Goal: Task Accomplishment & Management: Manage account settings

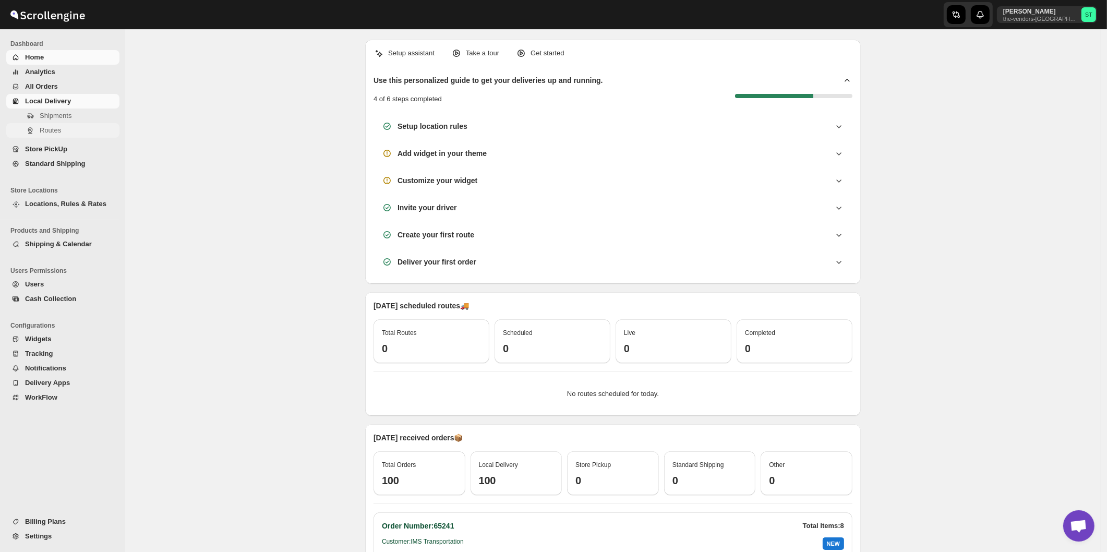
click at [52, 129] on span "Routes" at bounding box center [50, 130] width 21 height 8
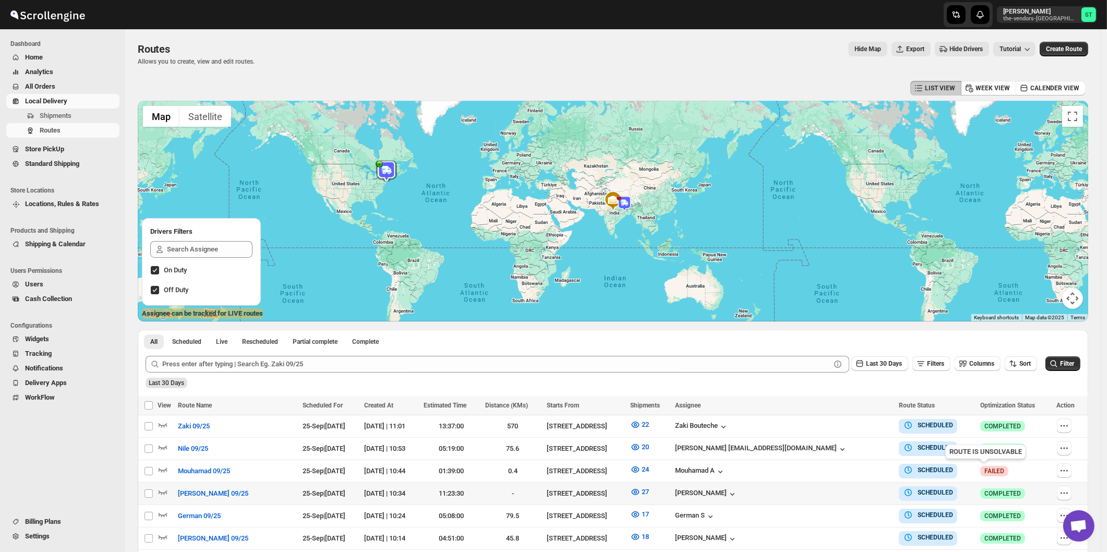
scroll to position [116, 0]
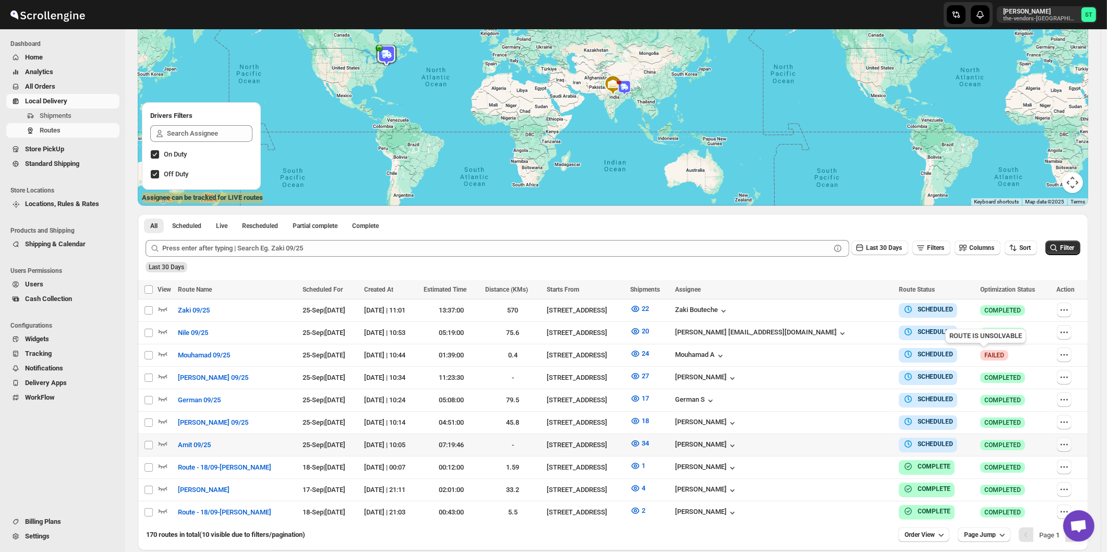
click at [1066, 440] on icon "button" at bounding box center [1064, 444] width 10 height 10
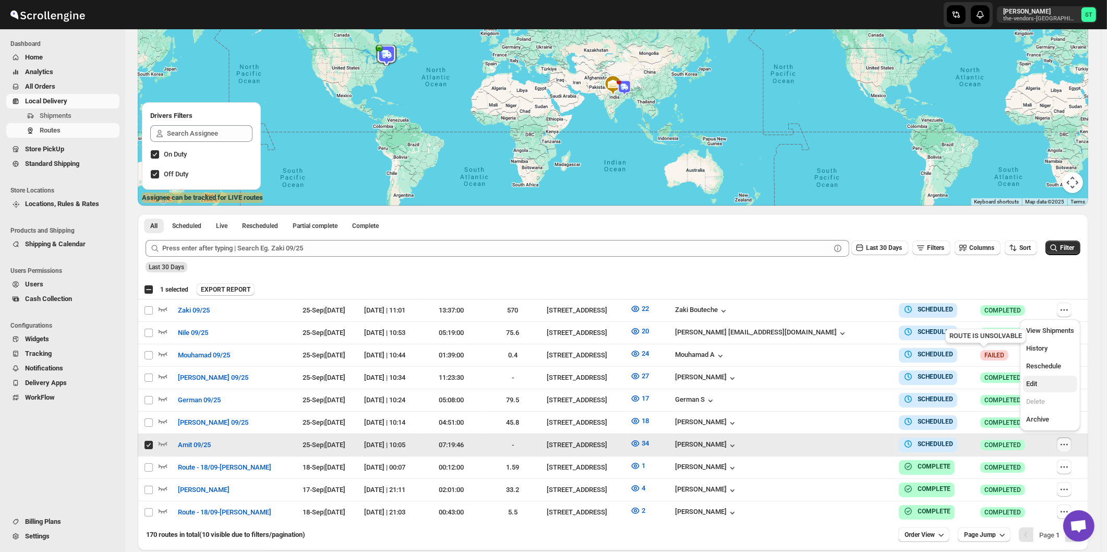
click at [1042, 387] on span "Edit" at bounding box center [1050, 384] width 48 height 10
checkbox input "false"
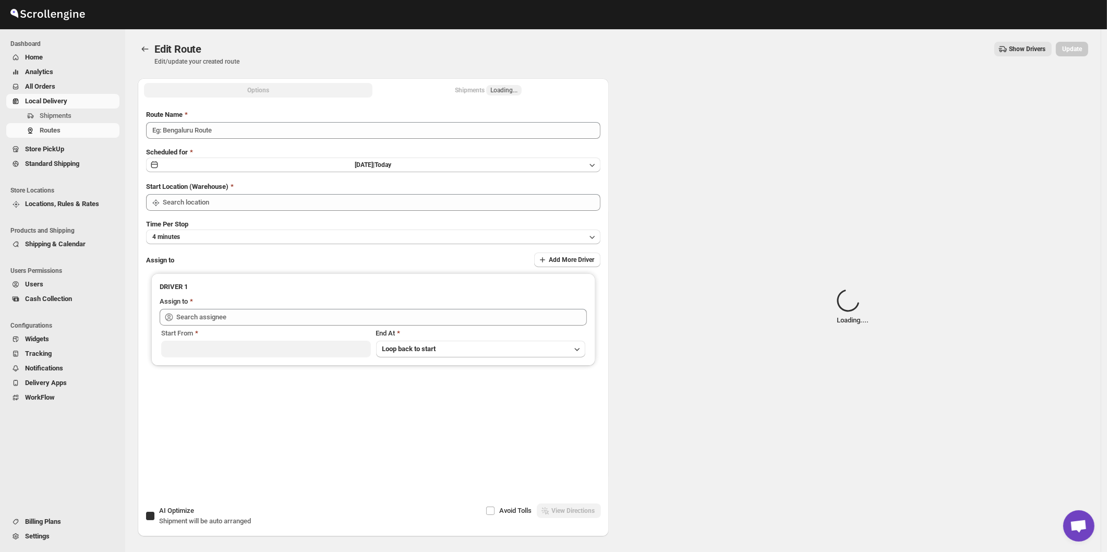
type input "Amit 09/25"
checkbox input "true"
type input "[STREET_ADDRESS]"
type input "[PERSON_NAME] ([EMAIL_ADDRESS][DOMAIN_NAME])"
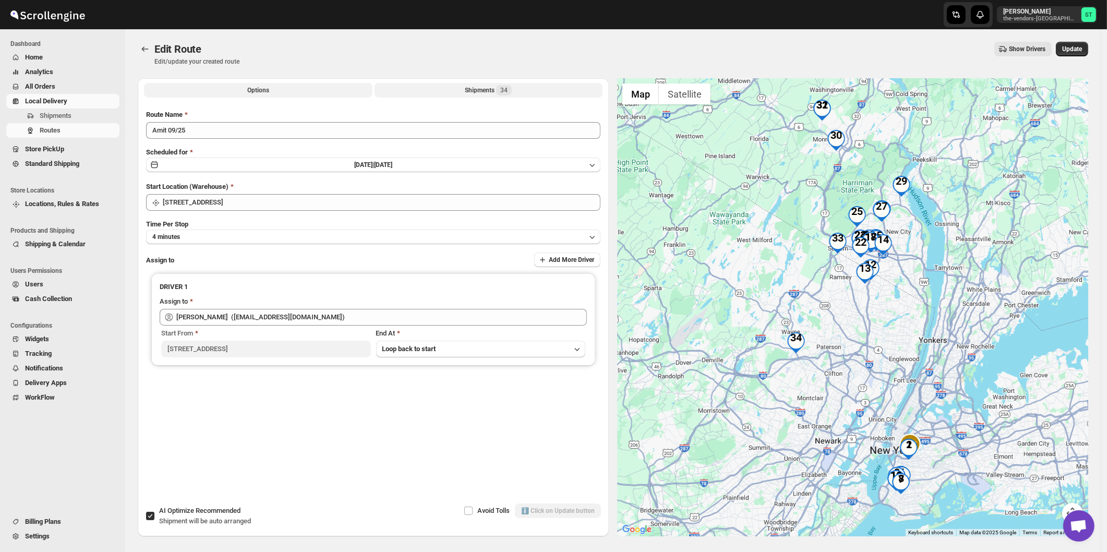
click at [483, 88] on div "Shipments 34" at bounding box center [488, 90] width 47 height 10
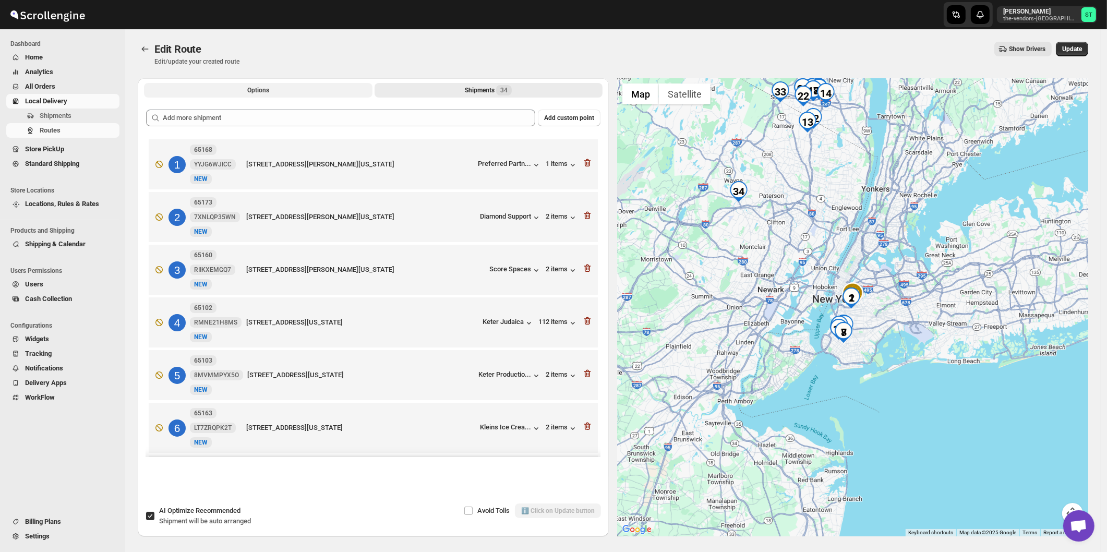
click at [269, 89] on span "Options" at bounding box center [258, 90] width 22 height 8
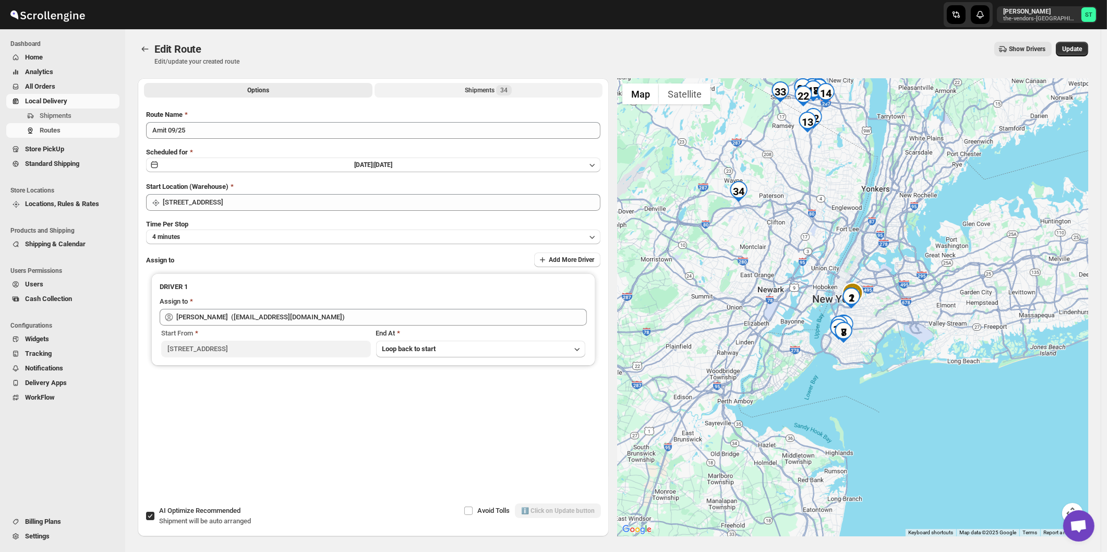
click at [479, 93] on div "Shipments 34" at bounding box center [488, 90] width 47 height 10
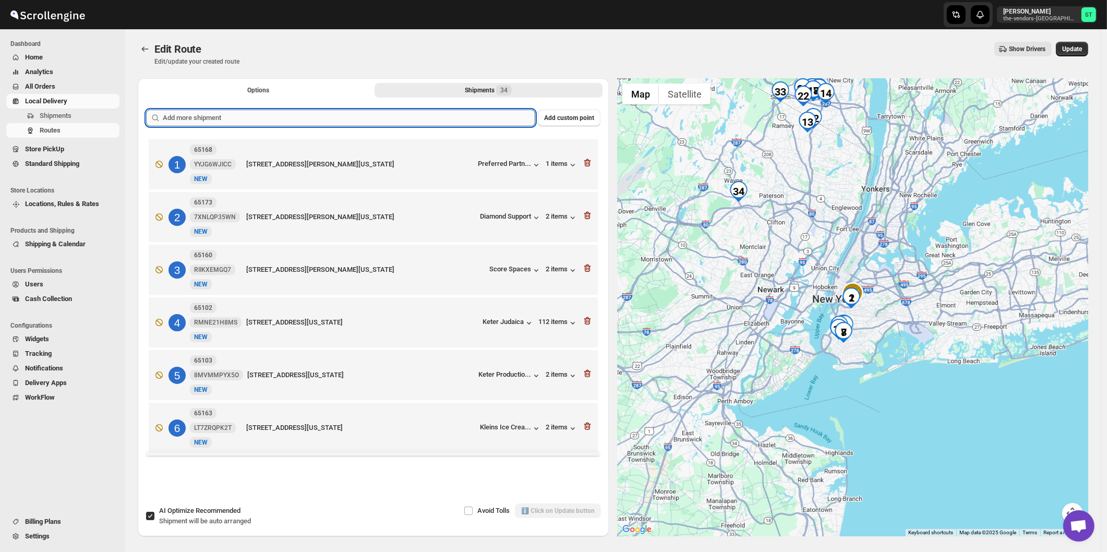
click at [451, 114] on input "text" at bounding box center [349, 118] width 372 height 17
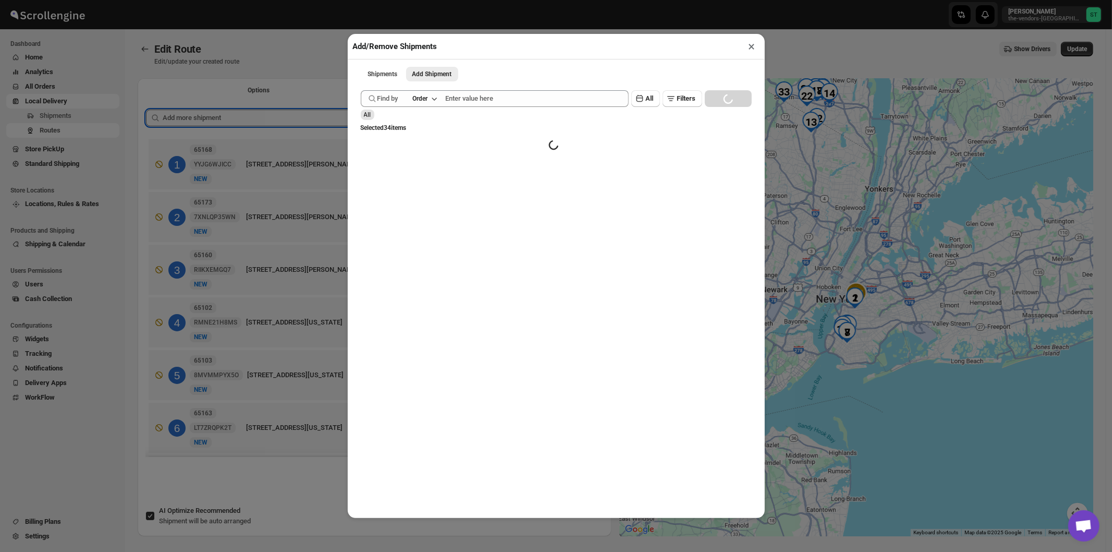
paste input "text"
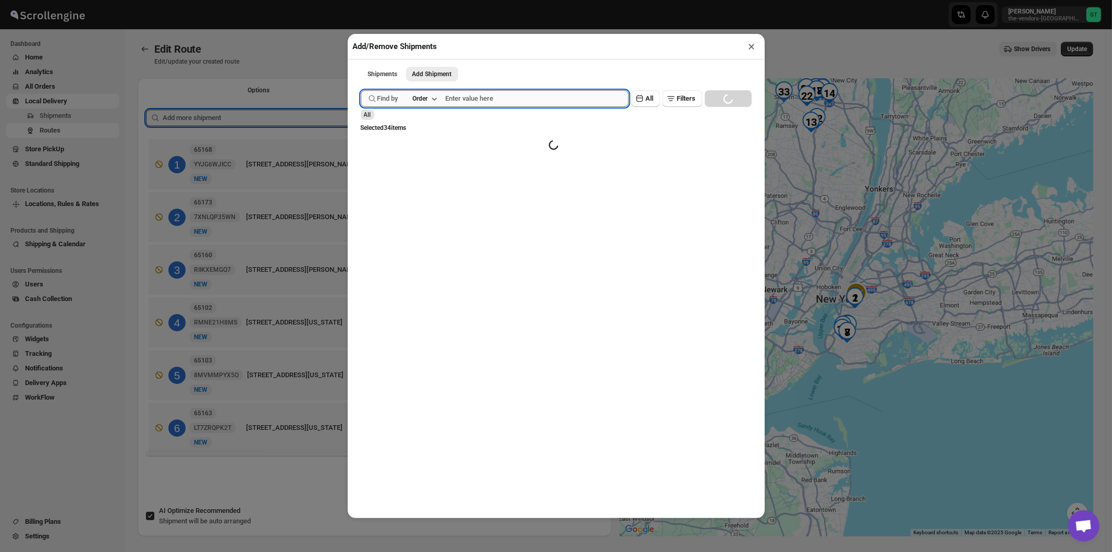
click at [515, 101] on input "text" at bounding box center [537, 98] width 183 height 17
paste input "65236"
type input "65236"
click at [361, 0] on button "Submit" at bounding box center [376, 5] width 30 height 11
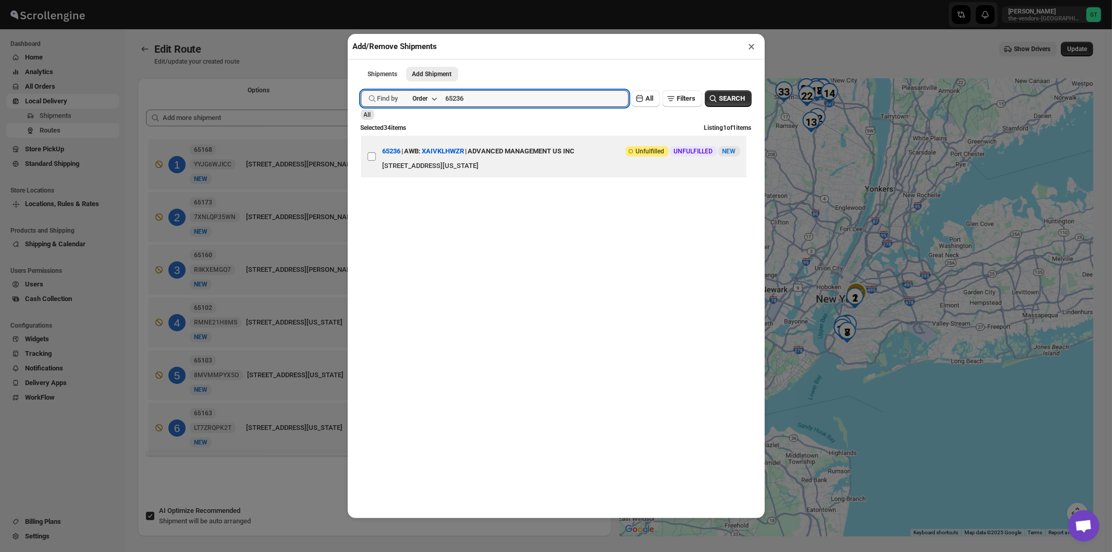
click at [369, 157] on input "View details for 68d0c1aae732906b3e778229" at bounding box center [372, 156] width 8 height 8
checkbox input "true"
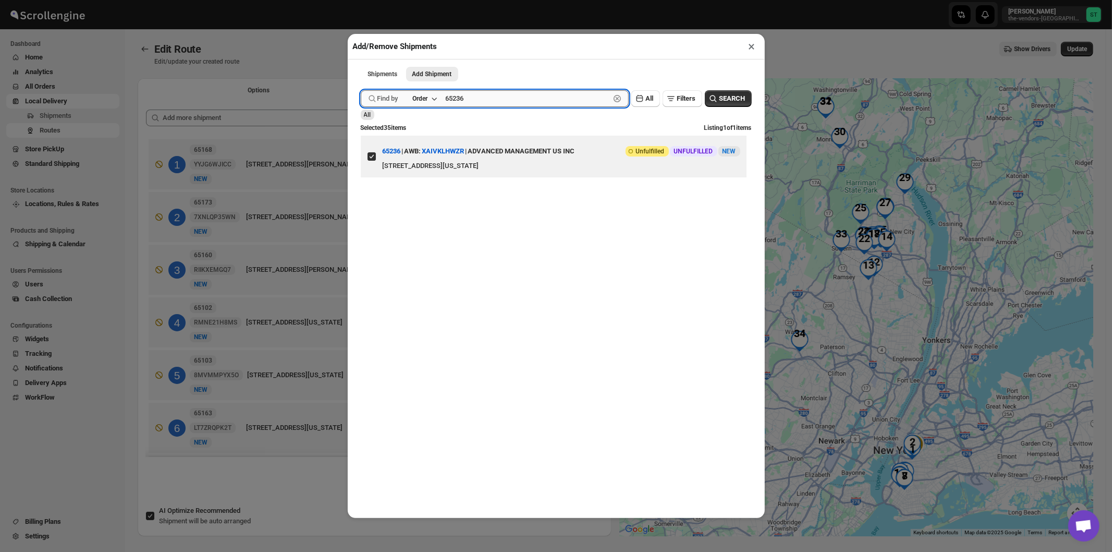
click at [488, 102] on input "65236" at bounding box center [528, 98] width 164 height 17
paste input "40"
type input "65240"
click at [361, 0] on button "Submit" at bounding box center [376, 5] width 30 height 11
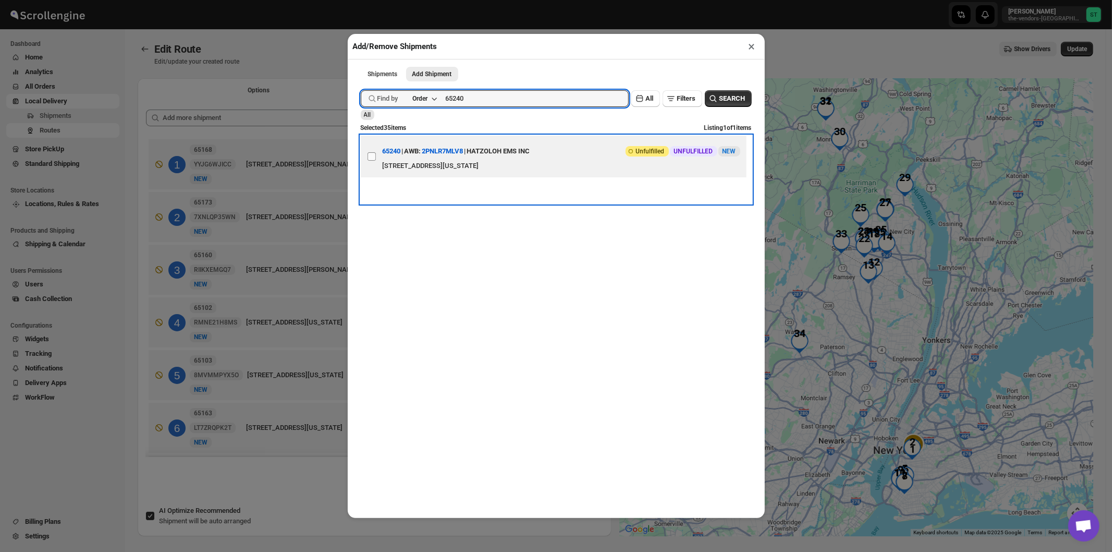
click at [364, 160] on label "View details for 68d0c3c2e732906b3e778242" at bounding box center [372, 157] width 22 height 42
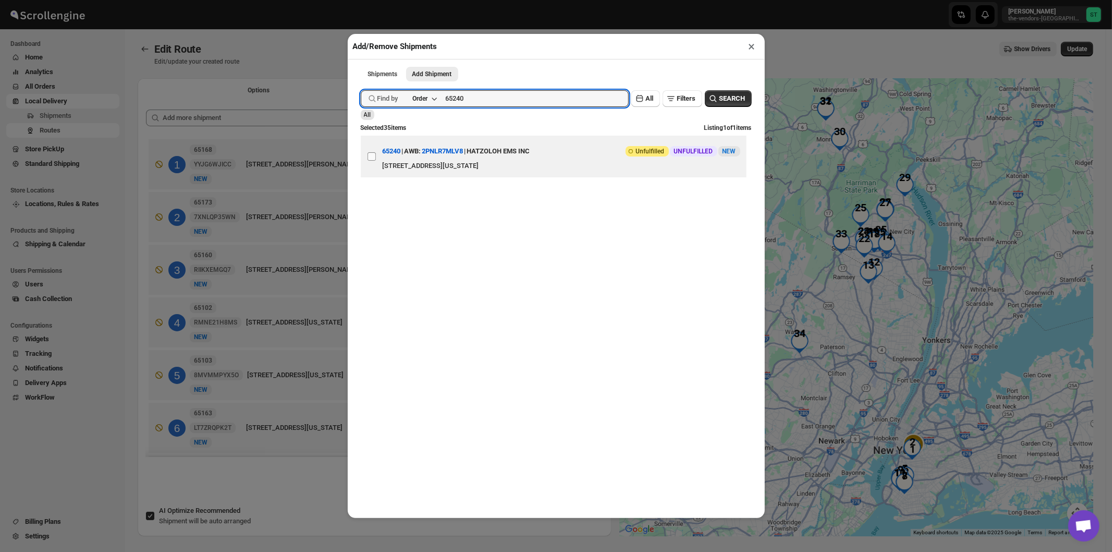
click at [368, 160] on input "View details for 68d0c3c2e732906b3e778242" at bounding box center [372, 156] width 8 height 8
checkbox input "true"
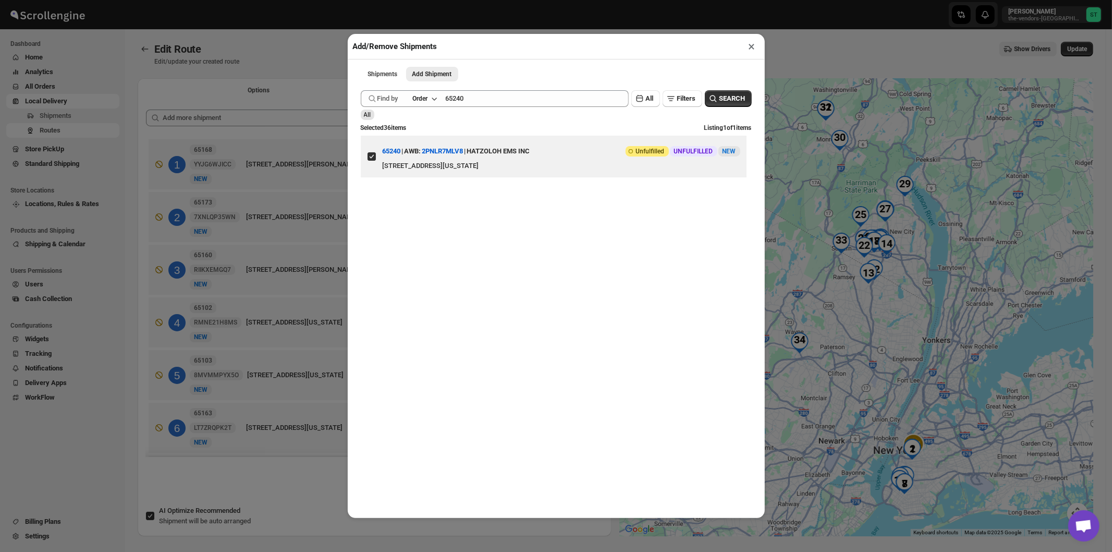
click at [519, 108] on div "Submit Find by Order 65240 Clear All Filters SEARCH All Selected 36 items Listi…" at bounding box center [556, 144] width 391 height 118
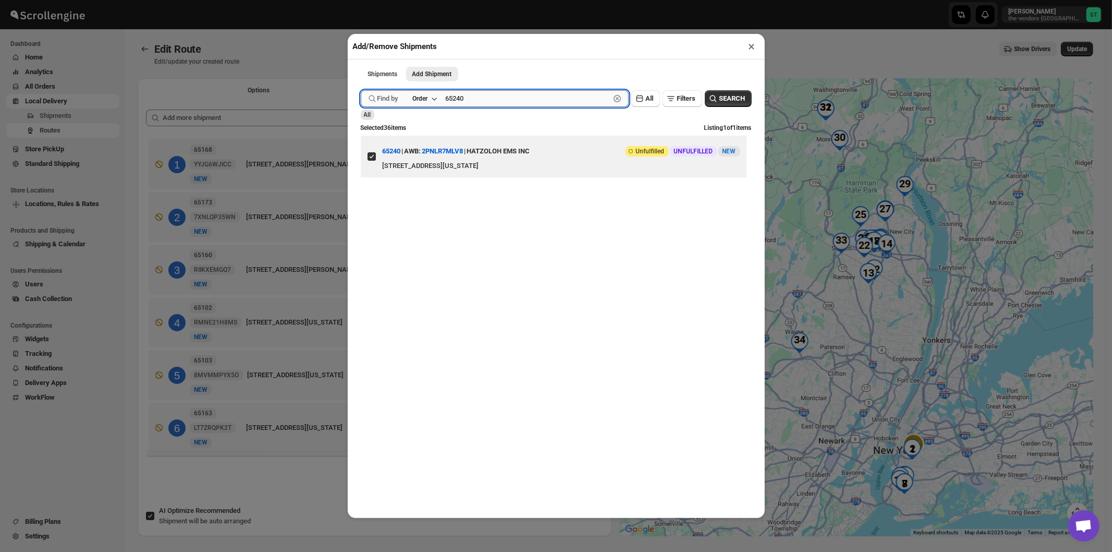
click at [518, 103] on input "65240" at bounding box center [528, 98] width 164 height 17
paste input "03"
type input "65203"
click at [361, 0] on button "Submit" at bounding box center [376, 5] width 30 height 11
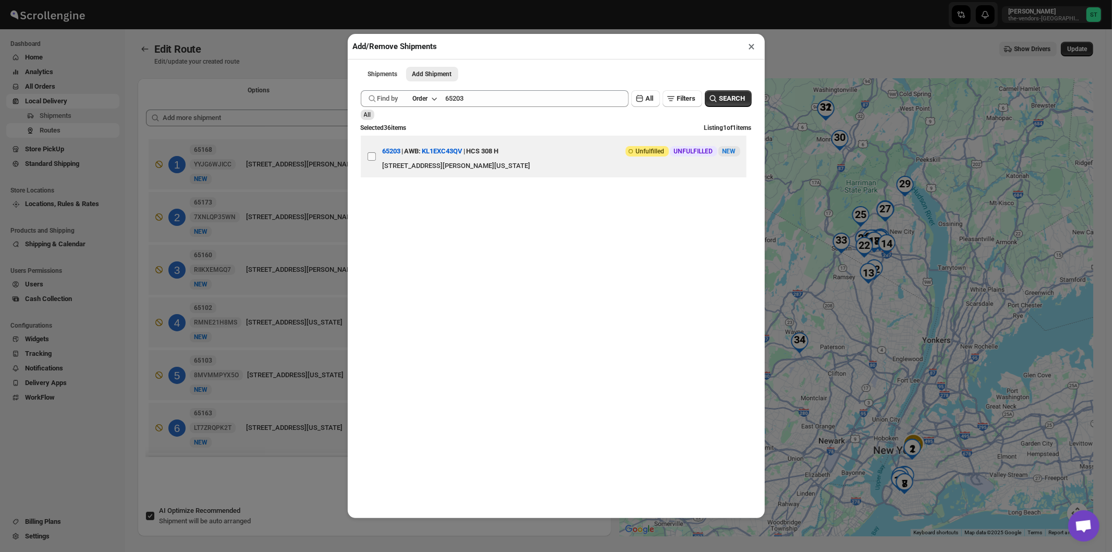
click at [370, 156] on input "View details for 68d0bad8e732906b3e7781b1" at bounding box center [372, 156] width 8 height 8
checkbox input "true"
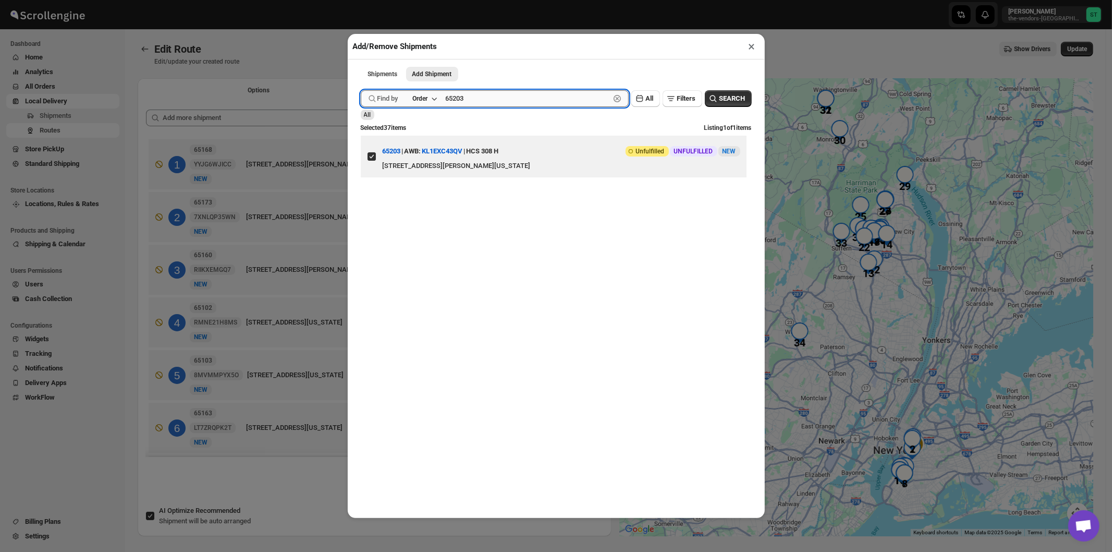
click at [499, 99] on input "65203" at bounding box center [528, 98] width 164 height 17
paste input "2"
type input "65202"
click at [361, 0] on button "Submit" at bounding box center [376, 5] width 30 height 11
click at [372, 159] on input "View details for 68d0ba60e732906b3e7781a8" at bounding box center [372, 156] width 8 height 8
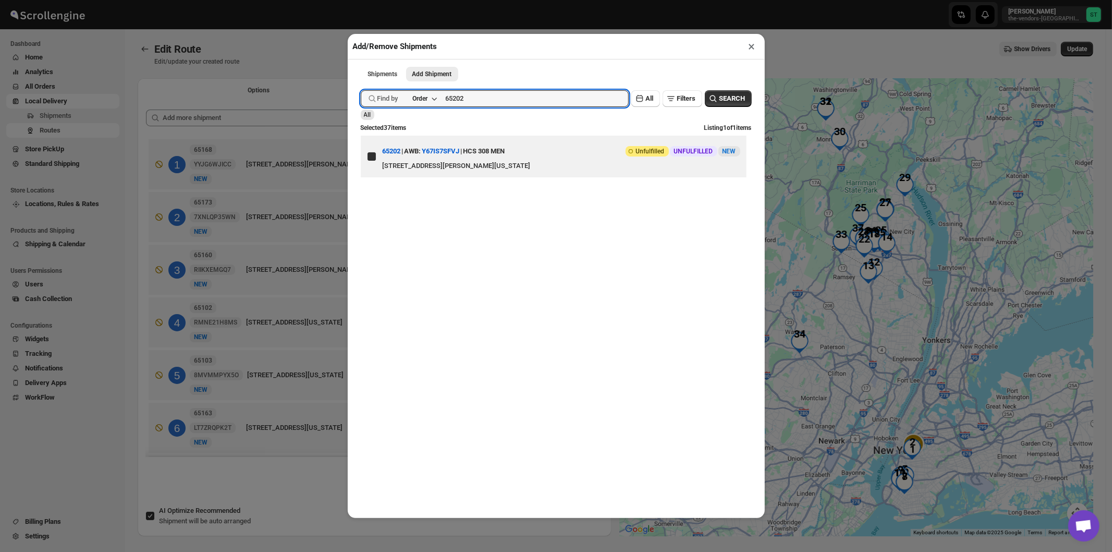
checkbox input "true"
click at [501, 102] on input "65202" at bounding box center [528, 98] width 164 height 17
paste input "9"
type input "65209"
click at [361, 0] on button "Submit" at bounding box center [376, 5] width 30 height 11
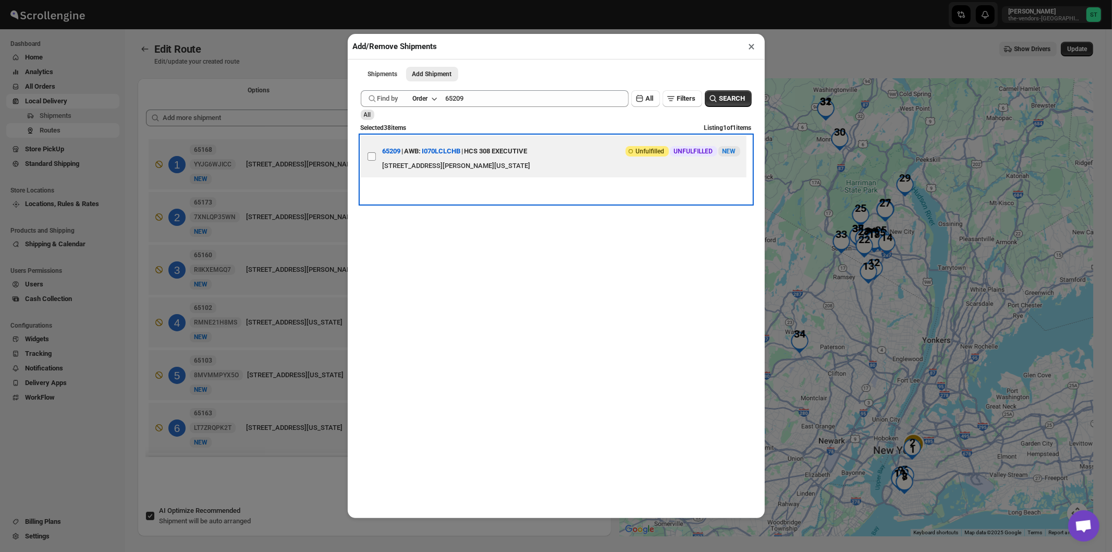
click at [373, 161] on span at bounding box center [371, 156] width 9 height 9
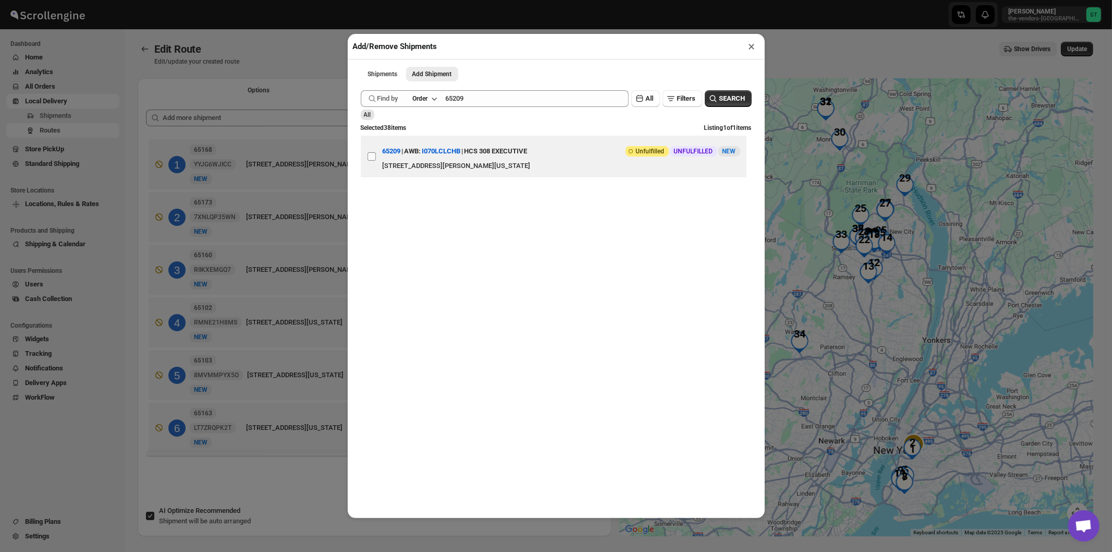
click at [373, 161] on input "View details for 68d0bc6de732906b3e7781c8" at bounding box center [372, 156] width 8 height 8
checkbox input "true"
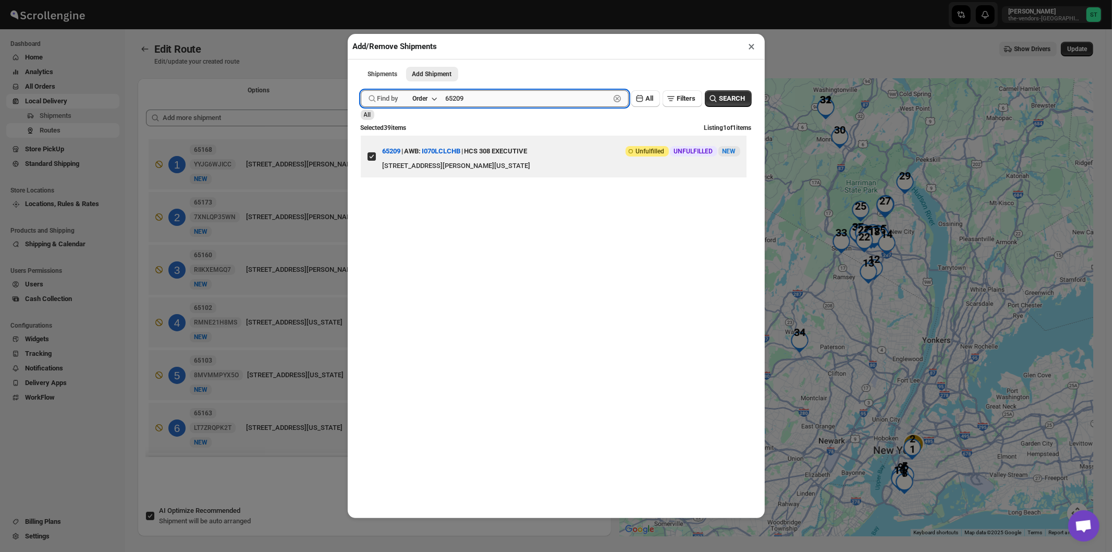
click at [482, 101] on input "65209" at bounding box center [528, 98] width 164 height 17
paste input "3"
type input "65239"
click at [361, 0] on button "Submit" at bounding box center [376, 5] width 30 height 11
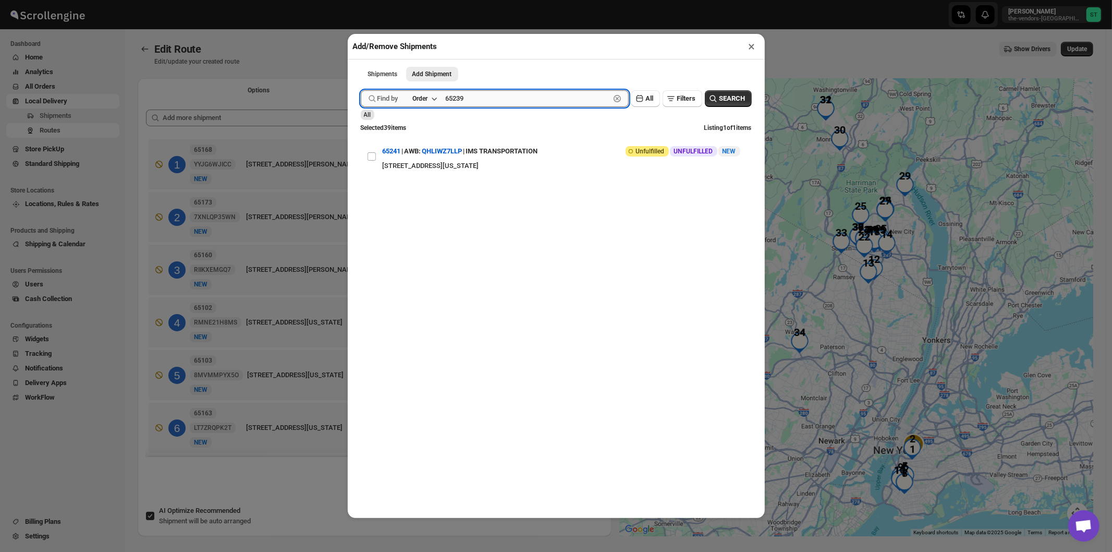
click at [487, 102] on input "65239" at bounding box center [528, 98] width 164 height 17
click at [361, 0] on button "Submit" at bounding box center [376, 5] width 30 height 11
click at [752, 48] on button "×" at bounding box center [752, 46] width 15 height 15
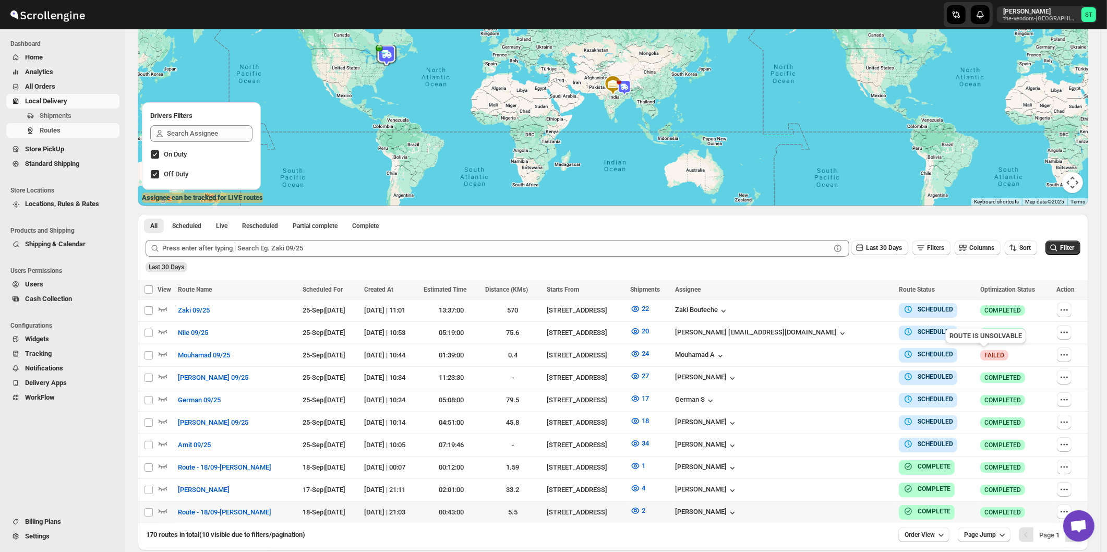
scroll to position [159, 0]
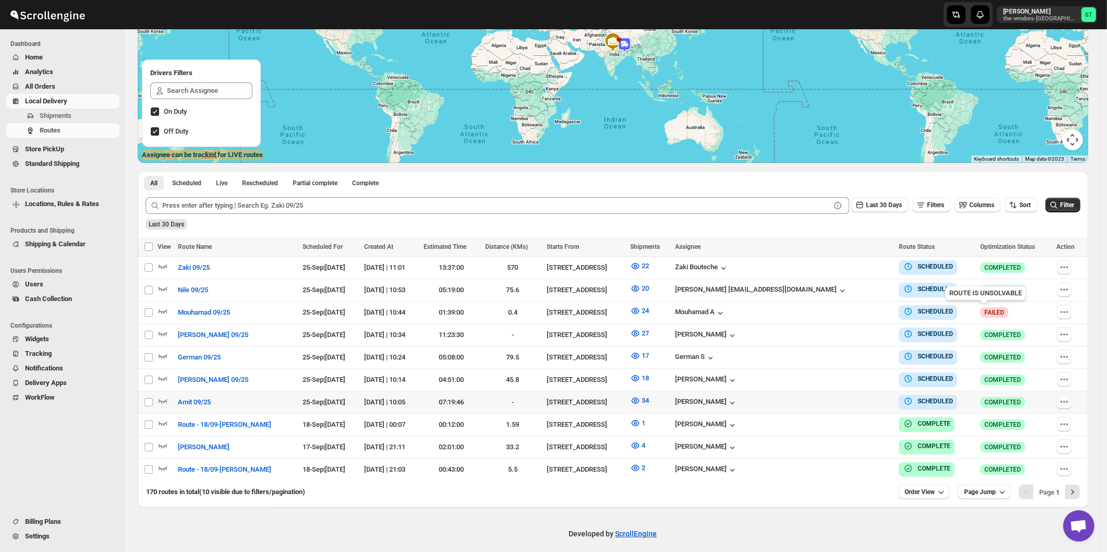
click at [1069, 399] on icon "button" at bounding box center [1064, 401] width 10 height 10
checkbox input "true"
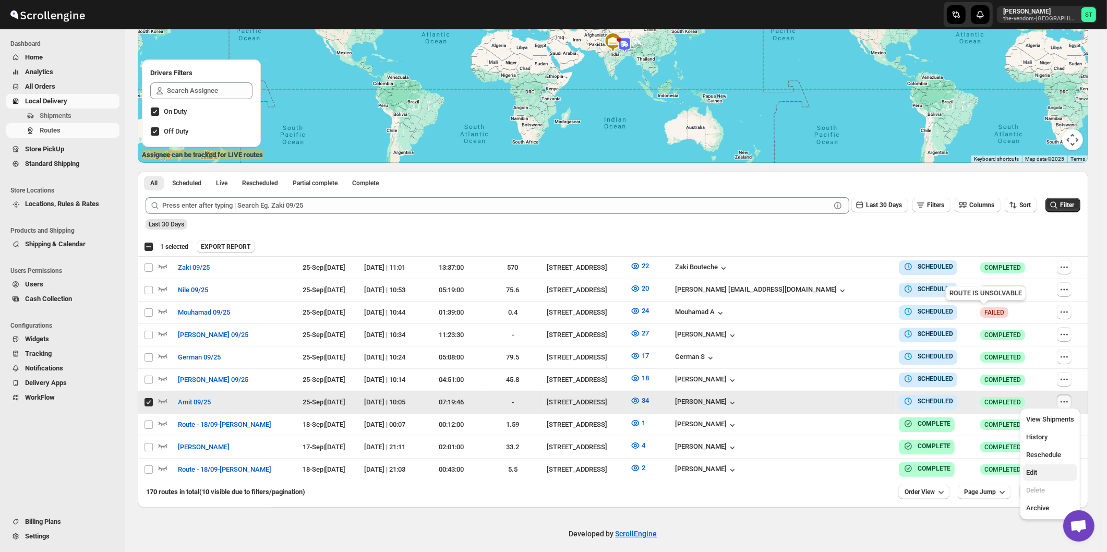
click at [1046, 472] on span "Edit" at bounding box center [1050, 472] width 48 height 10
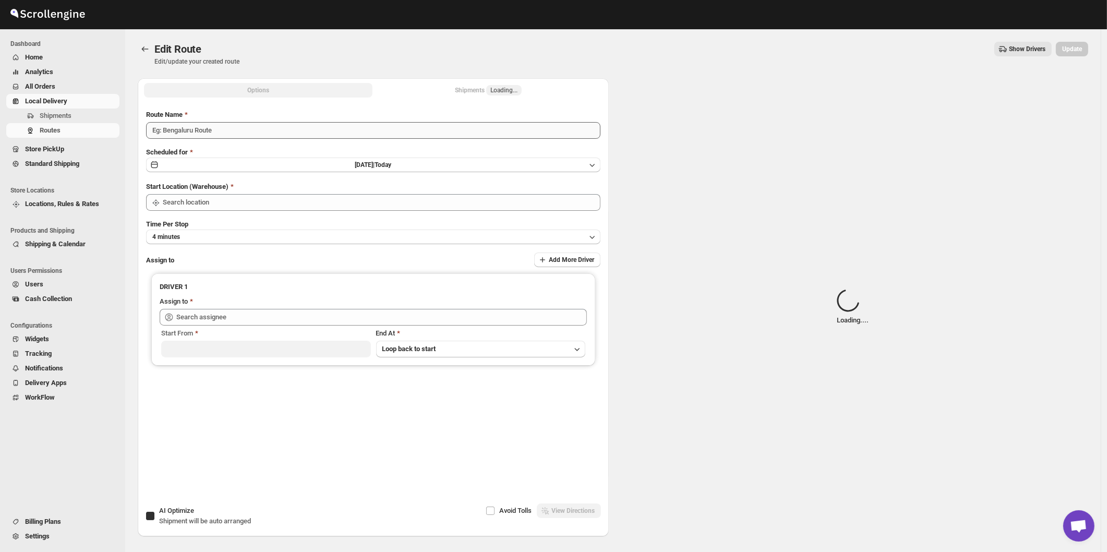
type input "Amit 09/25"
checkbox input "true"
type input "[STREET_ADDRESS]"
type input "[PERSON_NAME] ([EMAIL_ADDRESS][DOMAIN_NAME])"
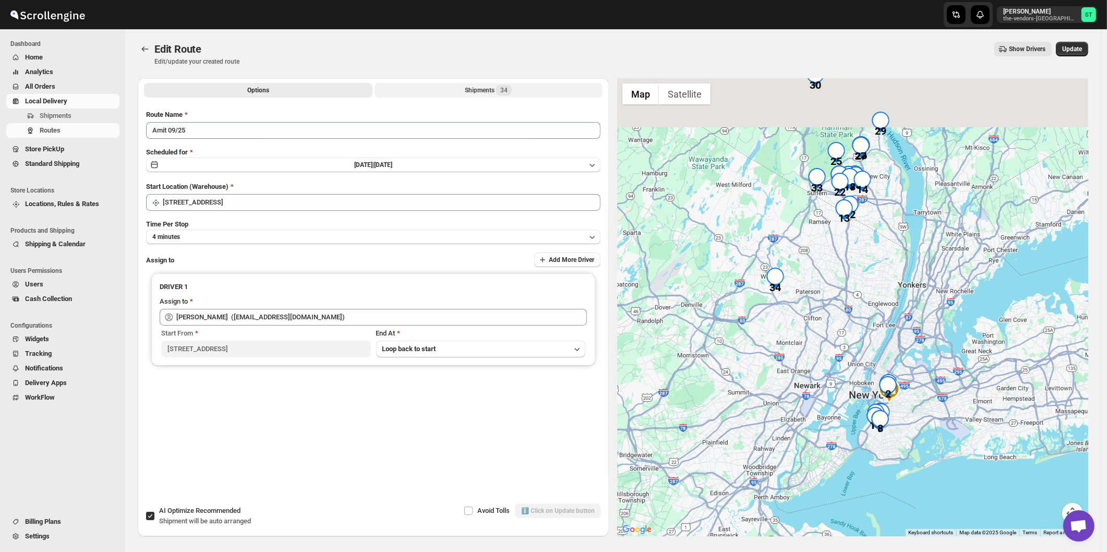
click at [477, 87] on div "Shipments 34" at bounding box center [488, 90] width 47 height 10
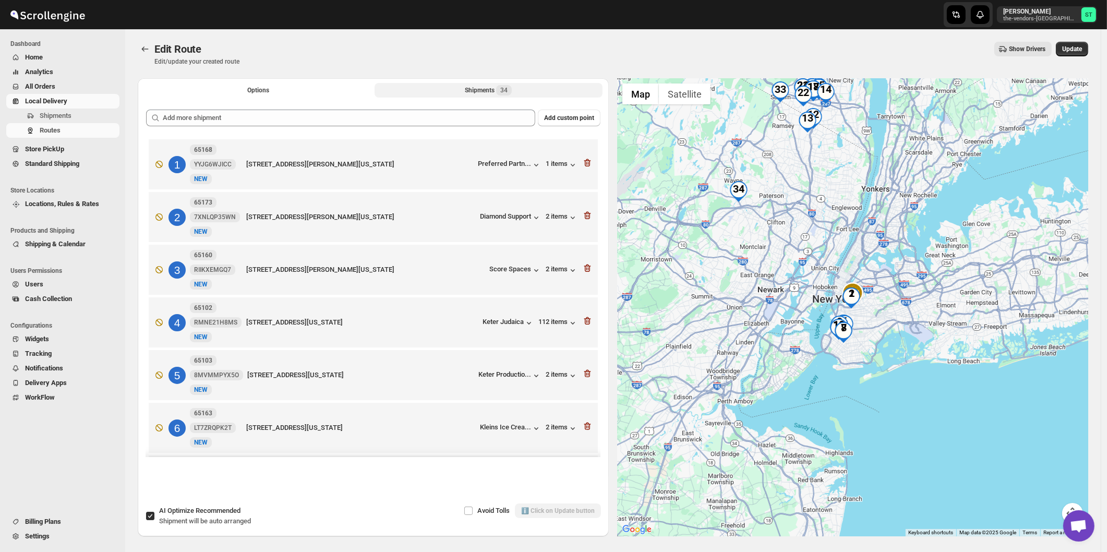
click at [468, 89] on div "Shipments 34" at bounding box center [488, 90] width 47 height 10
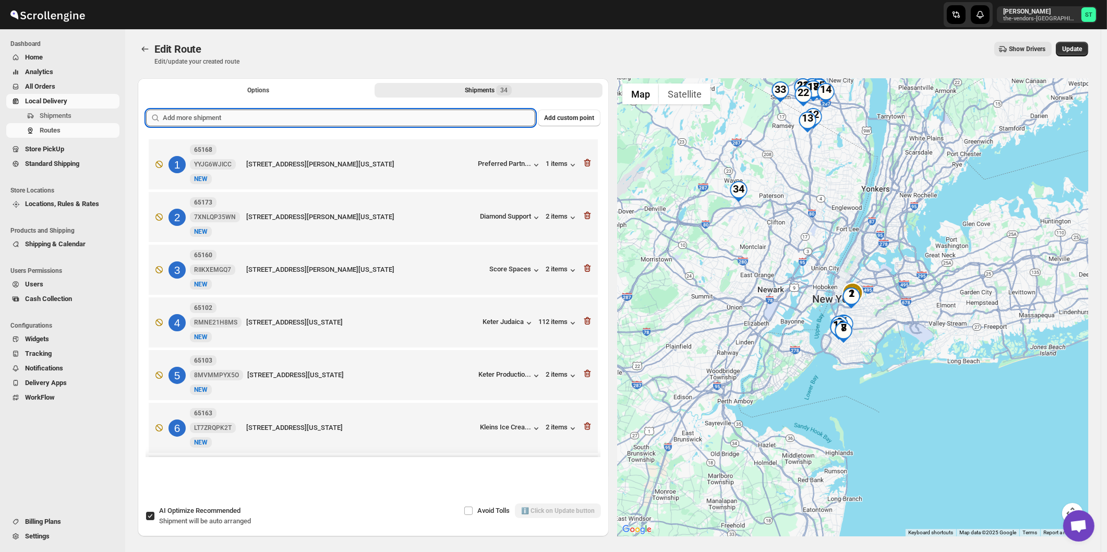
click at [443, 118] on input "text" at bounding box center [349, 118] width 372 height 17
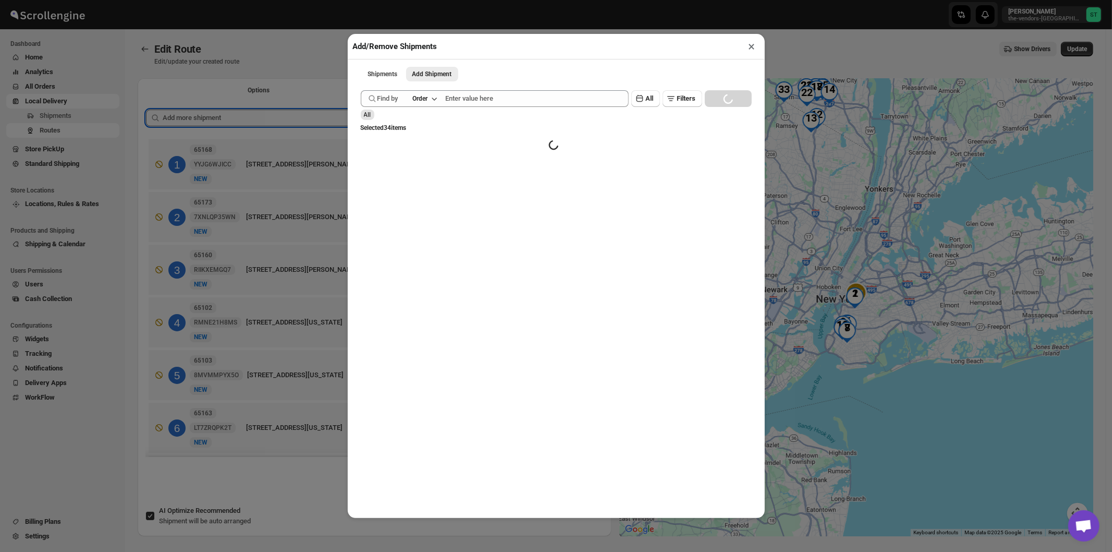
paste input "text"
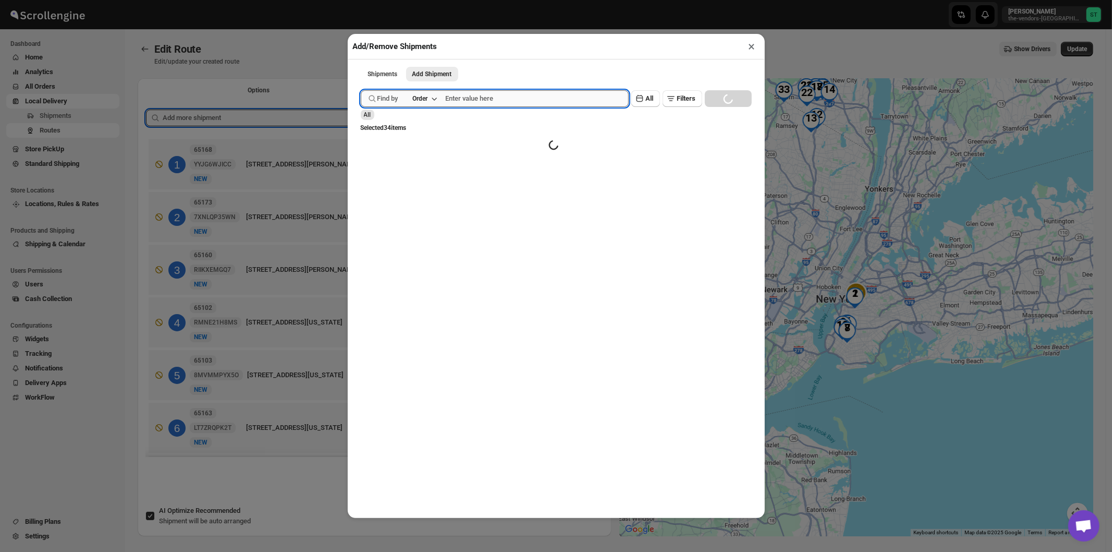
click at [483, 92] on input "text" at bounding box center [537, 98] width 183 height 17
paste input "65236"
type input "65236"
click at [361, 0] on button "Submit" at bounding box center [376, 5] width 30 height 11
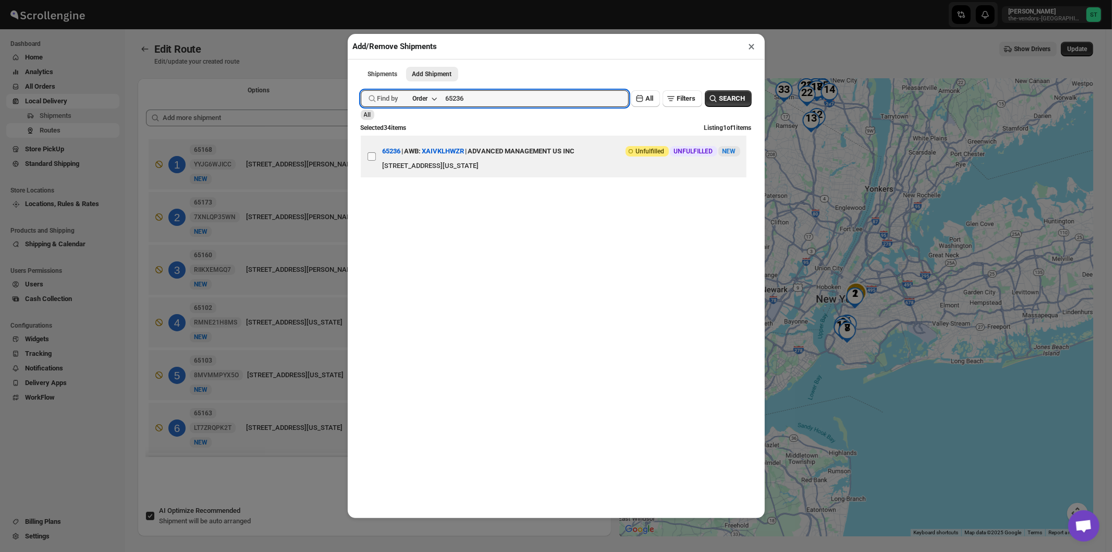
click at [368, 160] on input "View details for 68d0c1aae732906b3e778229" at bounding box center [372, 156] width 8 height 8
checkbox input "true"
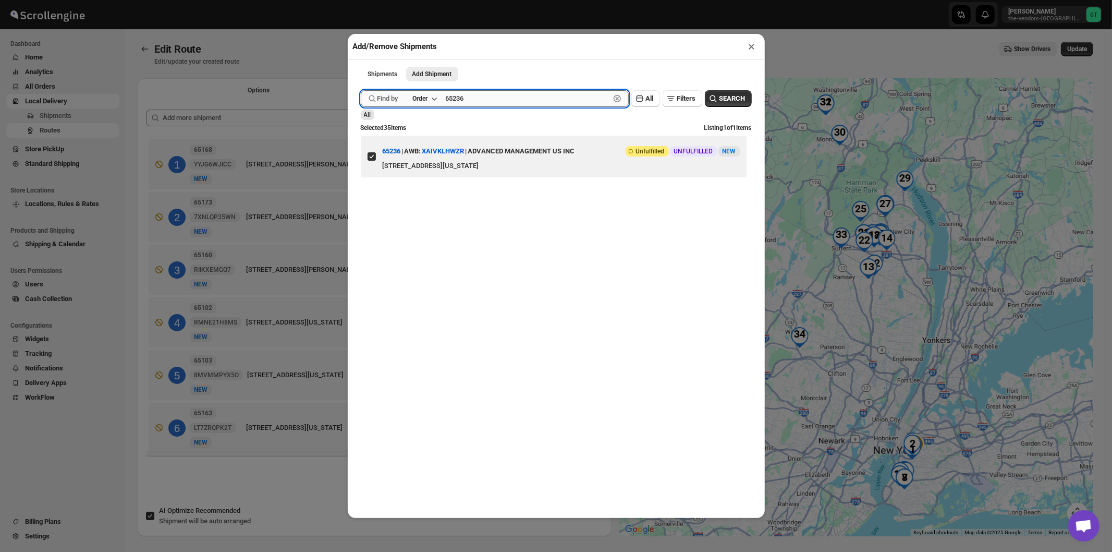
click at [481, 104] on input "65236" at bounding box center [528, 98] width 164 height 17
paste input "40"
type input "65240"
click at [361, 0] on button "Submit" at bounding box center [376, 5] width 30 height 11
click at [368, 159] on input "View details for 68d0c3c2e732906b3e778242" at bounding box center [372, 156] width 8 height 8
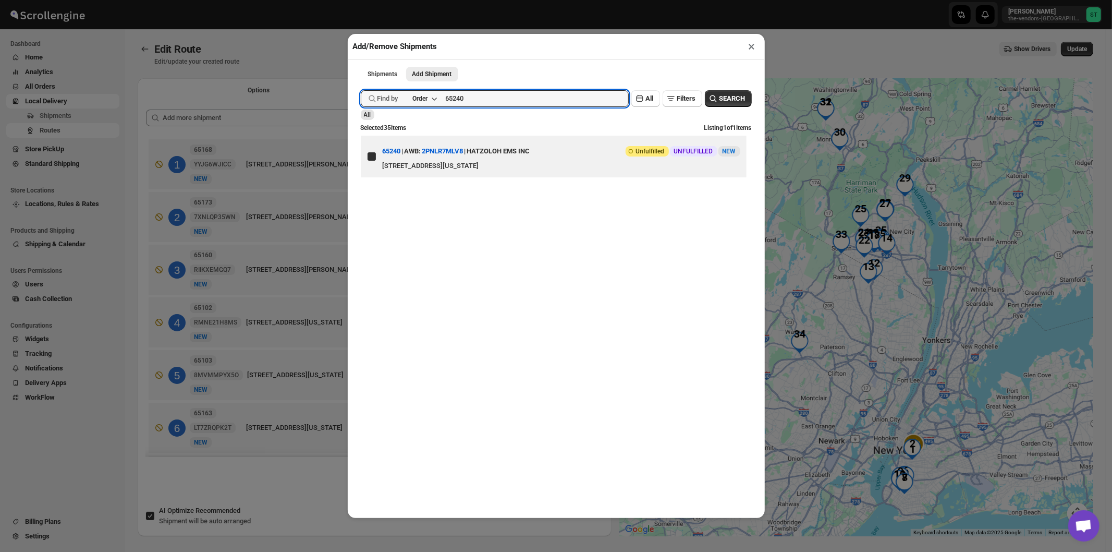
checkbox input "true"
click at [491, 101] on input "65240" at bounding box center [528, 98] width 164 height 17
paste input "03"
type input "65203"
click at [361, 0] on button "Submit" at bounding box center [376, 5] width 30 height 11
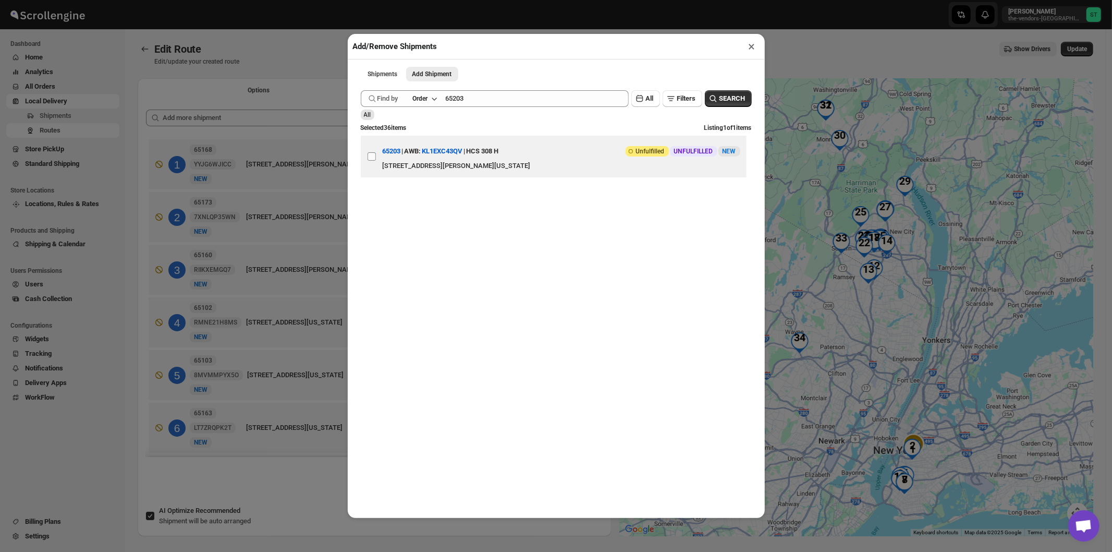
click at [371, 160] on input "View details for 68d0bad8e732906b3e7781b1" at bounding box center [372, 156] width 8 height 8
checkbox input "true"
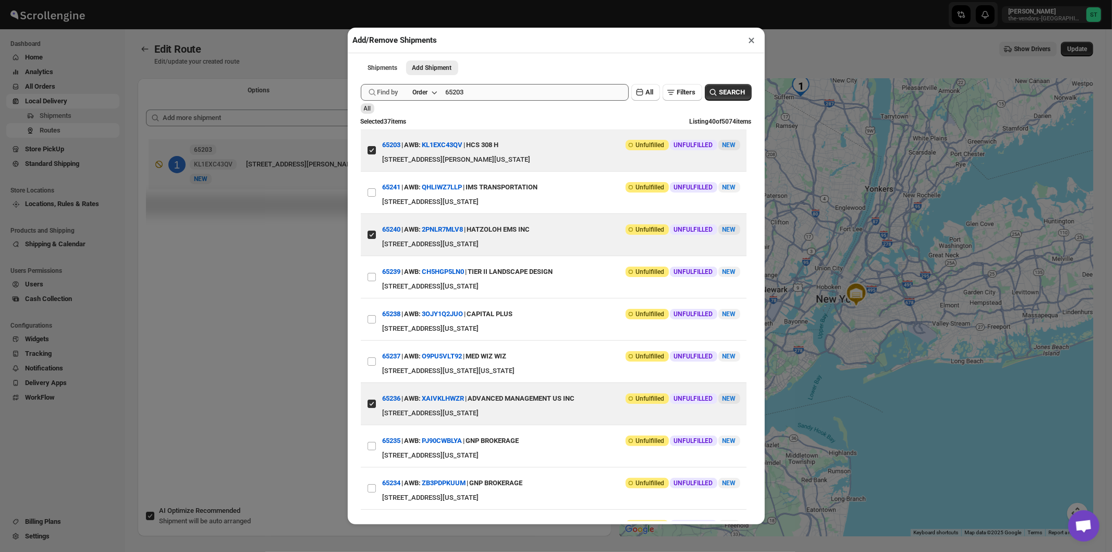
click at [492, 95] on input "65203" at bounding box center [537, 92] width 183 height 17
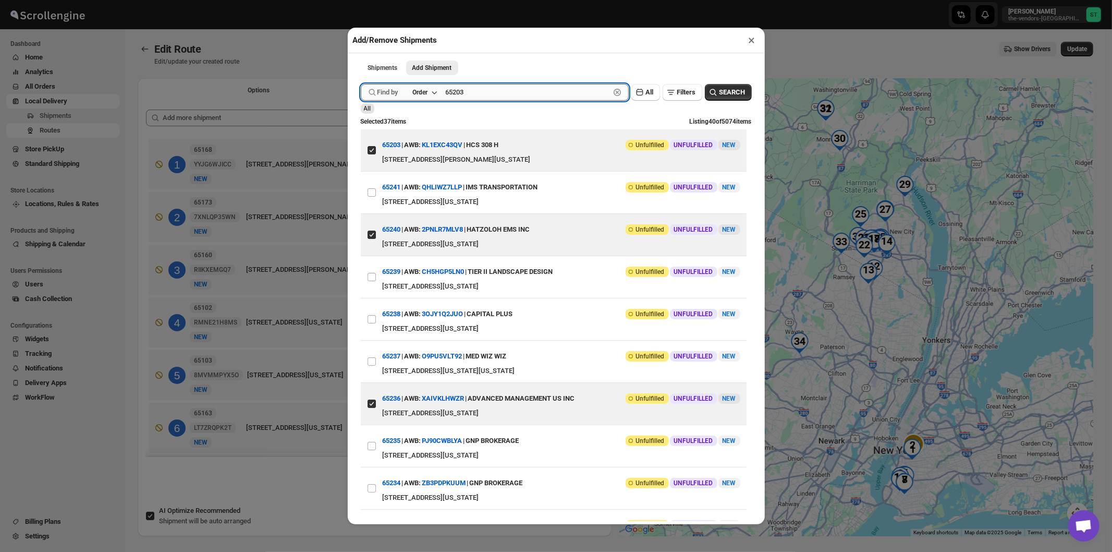
click at [492, 95] on input "65203" at bounding box center [528, 92] width 164 height 17
click at [480, 91] on input "65203" at bounding box center [528, 92] width 164 height 17
click at [361, 0] on button "Submit" at bounding box center [376, 5] width 30 height 11
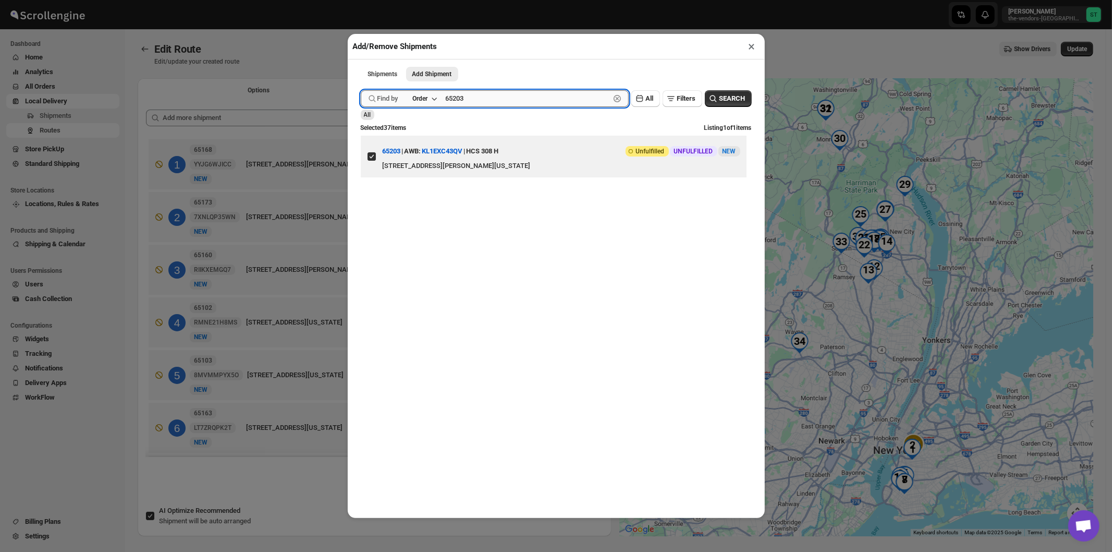
click at [485, 101] on input "65203" at bounding box center [528, 98] width 164 height 17
paste input "2"
type input "65202"
click at [361, 0] on button "Submit" at bounding box center [376, 5] width 30 height 11
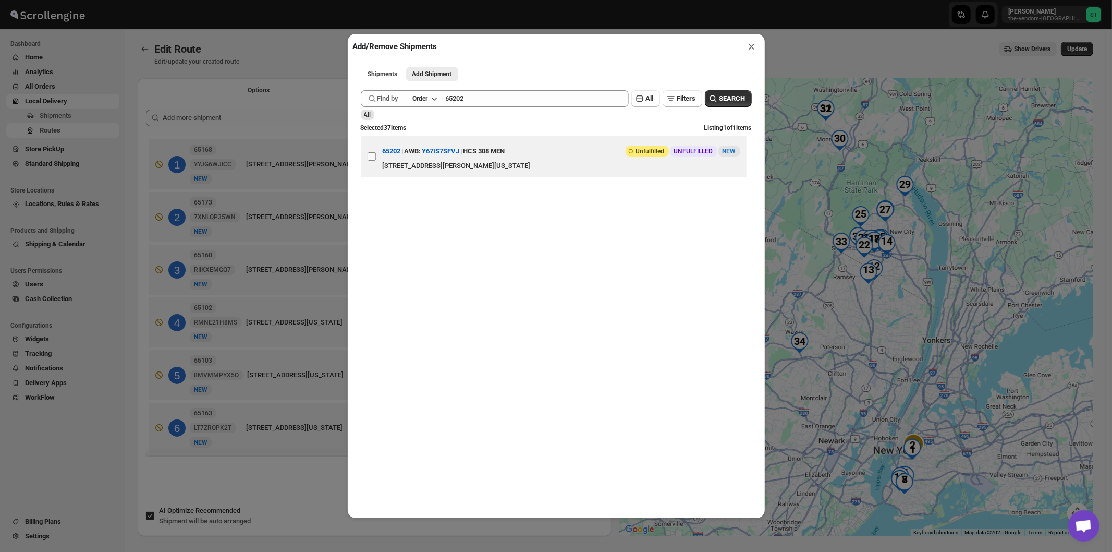
click at [369, 161] on input "View details for 68d0ba60e732906b3e7781a8" at bounding box center [372, 156] width 8 height 8
checkbox input "true"
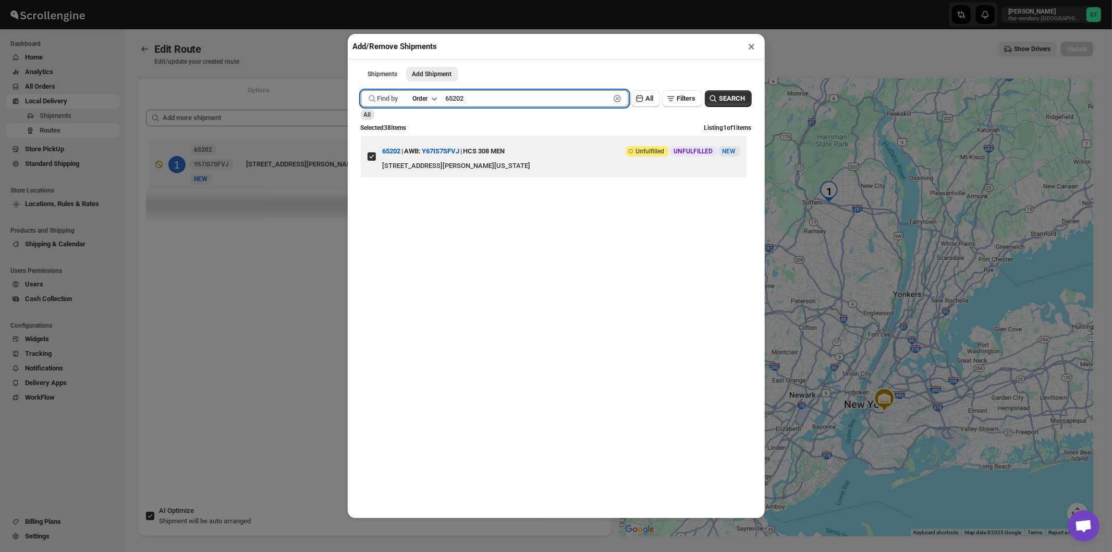
click at [494, 100] on input "65202" at bounding box center [528, 98] width 164 height 17
paste input "9"
type input "65209"
click at [361, 0] on button "Submit" at bounding box center [376, 5] width 30 height 11
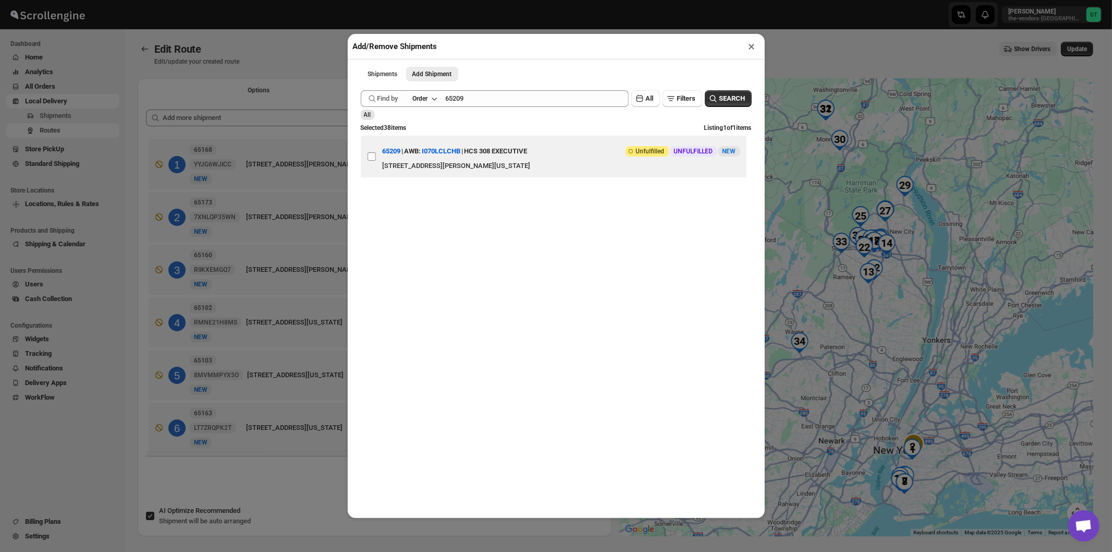
click at [369, 159] on input "View details for 68d0bc6de732906b3e7781c8" at bounding box center [372, 156] width 8 height 8
checkbox input "true"
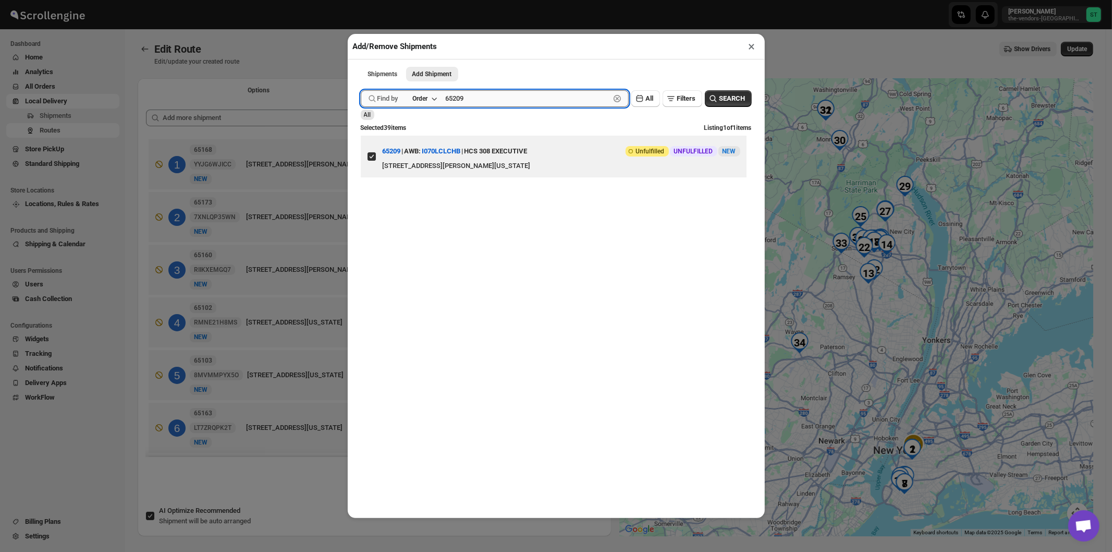
click at [541, 100] on input "65209" at bounding box center [528, 98] width 164 height 17
paste input "3"
type input "65239"
click at [361, 0] on button "Submit" at bounding box center [376, 5] width 30 height 11
click at [371, 157] on input "View details for 68d0c305e732906b3e778238" at bounding box center [372, 156] width 8 height 8
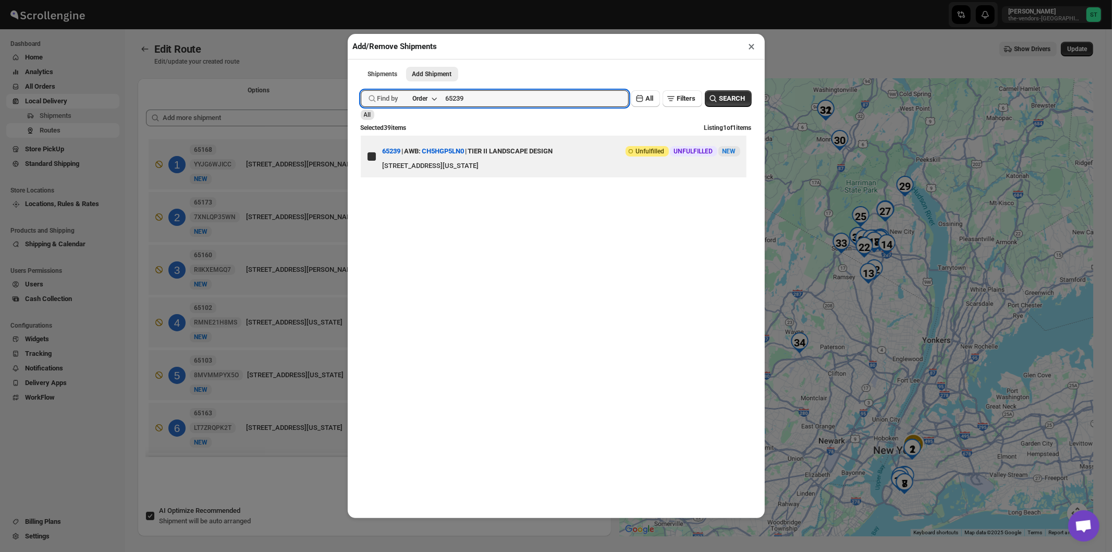
checkbox input "true"
click at [489, 102] on input "65239" at bounding box center [528, 98] width 164 height 17
paste input "2"
type input "65229"
click at [361, 0] on button "Submit" at bounding box center [376, 5] width 30 height 11
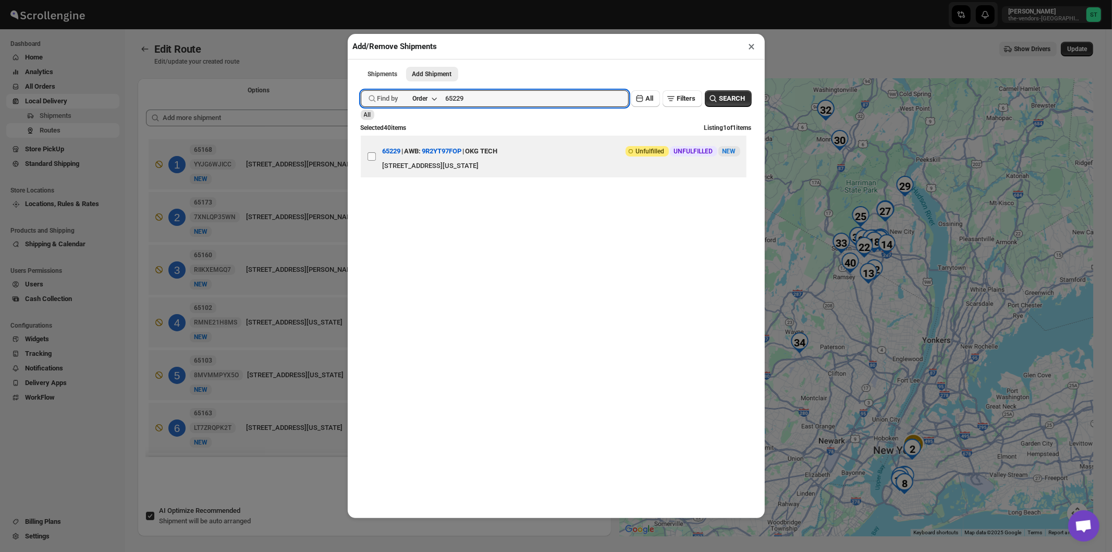
click at [371, 160] on input "View details for 68d0c085e732906b3e77821a" at bounding box center [372, 156] width 8 height 8
checkbox input "true"
click at [488, 100] on input "65229" at bounding box center [528, 98] width 164 height 17
paste input "30"
type input "65230"
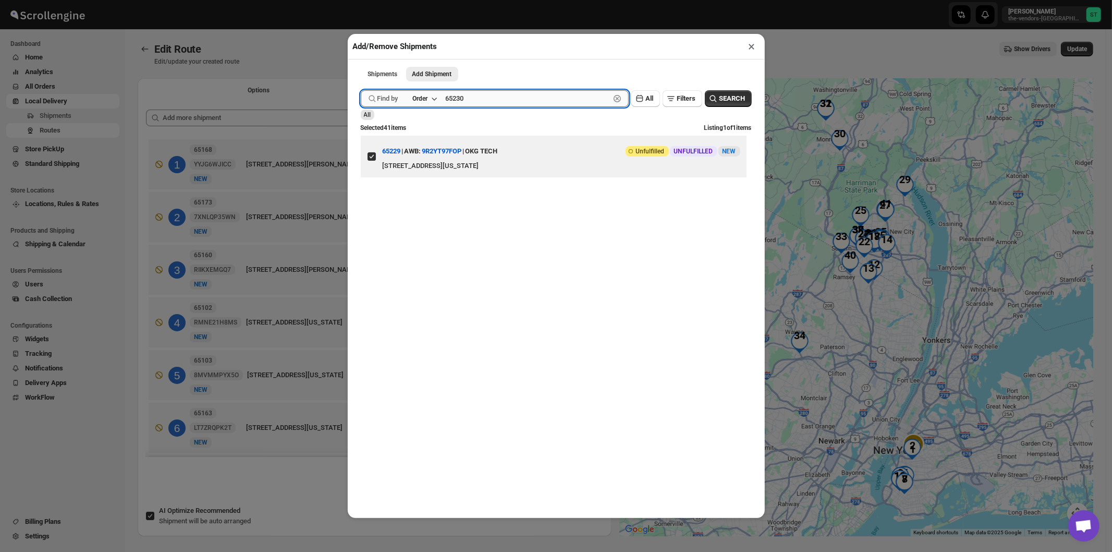
click at [361, 0] on button "Submit" at bounding box center [376, 5] width 30 height 11
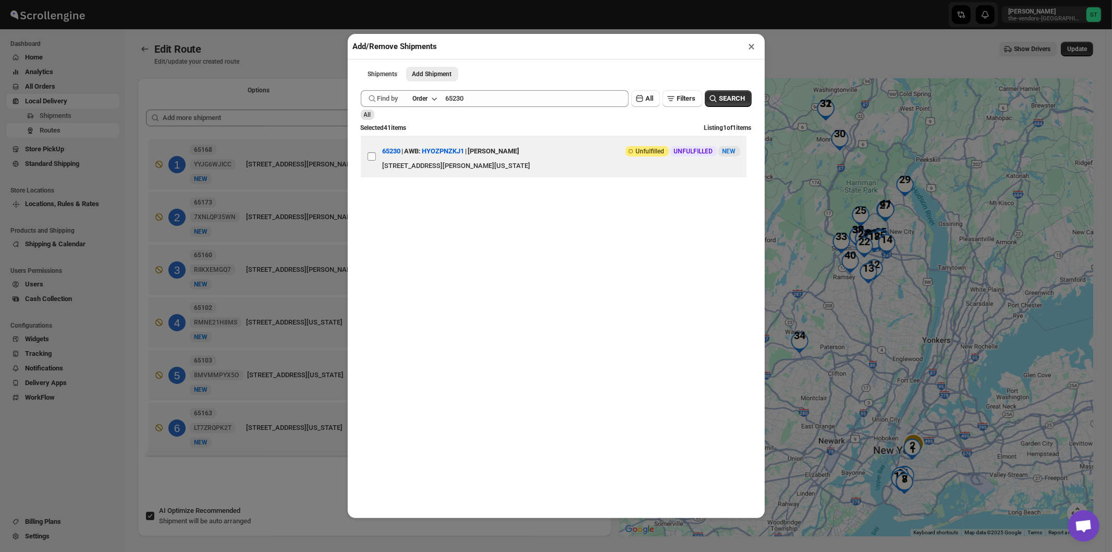
click at [371, 159] on input "View details for 68d0c0b0e732906b3e77821b" at bounding box center [372, 156] width 8 height 8
checkbox input "true"
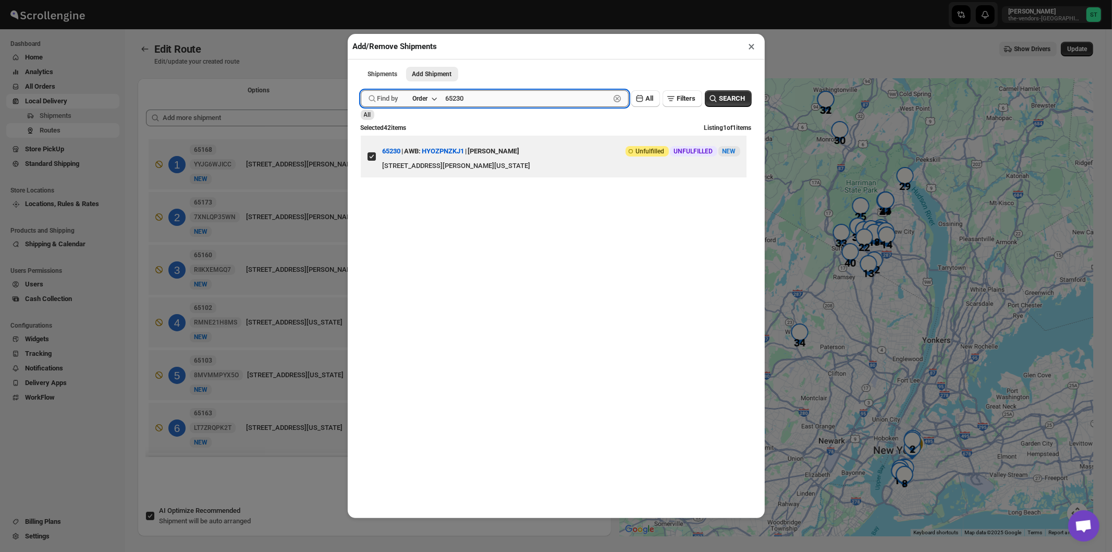
click at [486, 101] on input "65230" at bounding box center [528, 98] width 164 height 17
paste input "07"
type input "65207"
click at [361, 0] on button "Submit" at bounding box center [376, 5] width 30 height 11
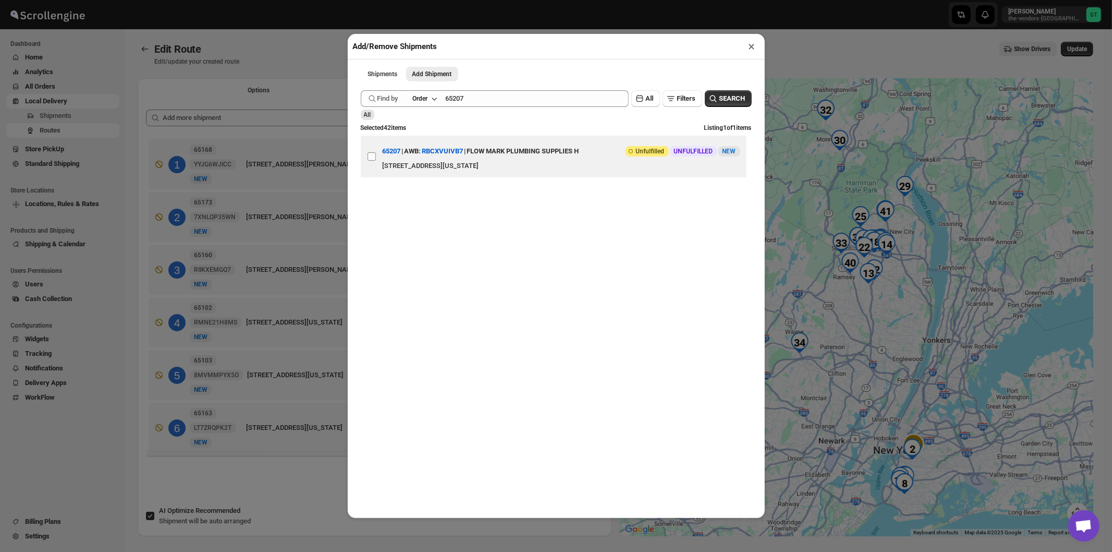
click at [373, 158] on input "View details for 68d0bc10e732906b3e7781c3" at bounding box center [372, 156] width 8 height 8
checkbox input "true"
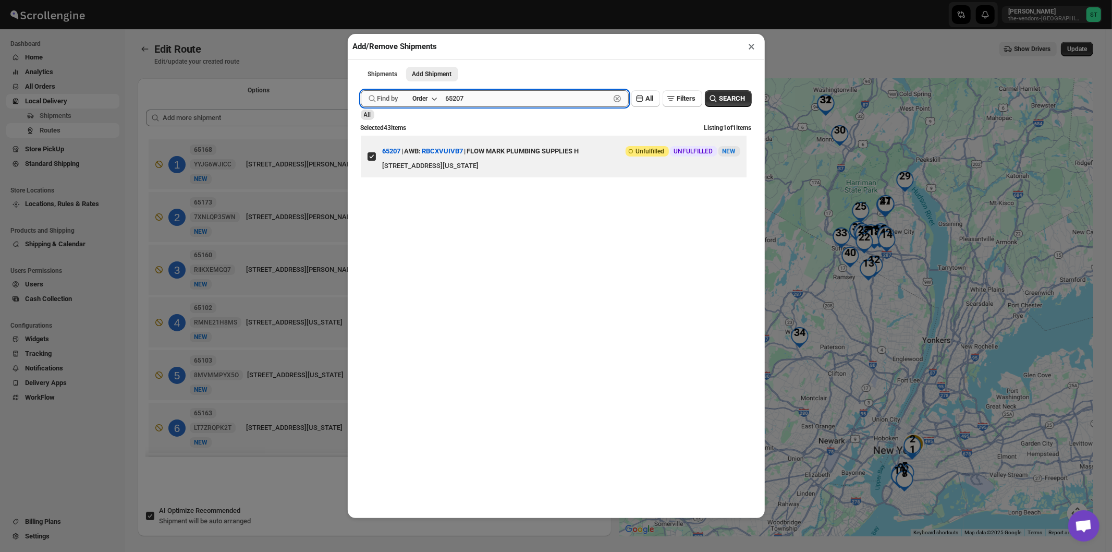
click at [489, 97] on input "65207" at bounding box center [528, 98] width 164 height 17
paste input "130-2412"
type input "130-2412"
click at [361, 0] on button "Submit" at bounding box center [376, 5] width 30 height 11
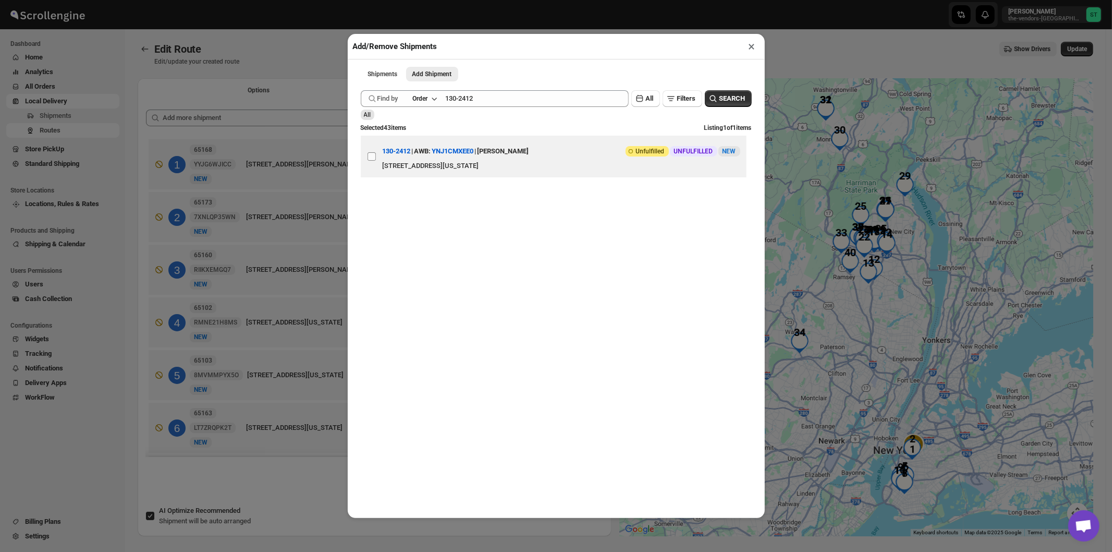
click at [372, 159] on input "View details for 68d0c027e732906b3e778215" at bounding box center [372, 156] width 8 height 8
checkbox input "true"
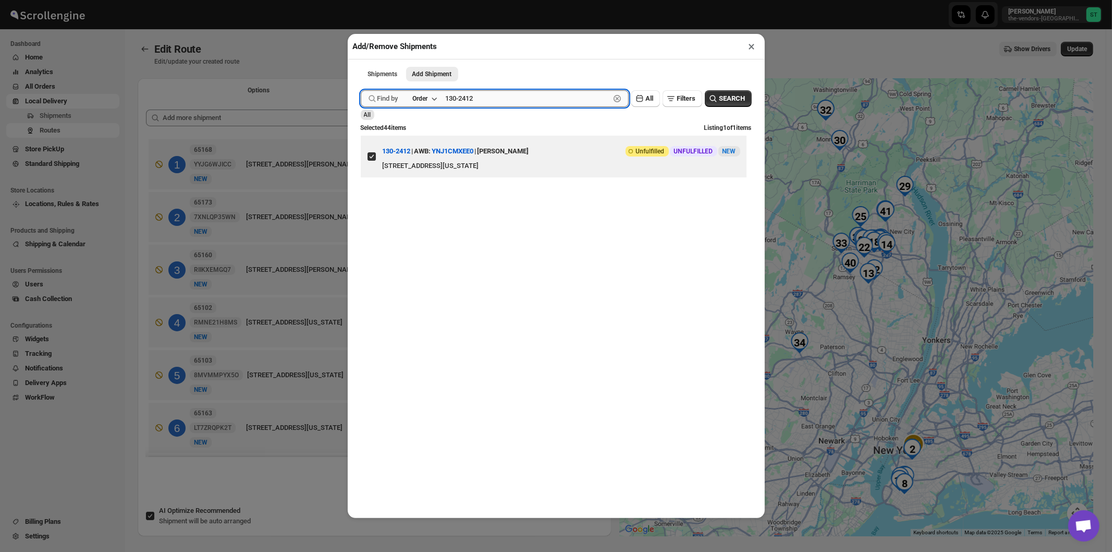
click at [506, 102] on input "130-2412" at bounding box center [528, 98] width 164 height 17
paste input "65233"
type input "65233"
click at [361, 0] on button "Submit" at bounding box center [376, 5] width 30 height 11
click at [370, 155] on input "View details for 68d0c14ae732906b3e778223" at bounding box center [372, 156] width 8 height 8
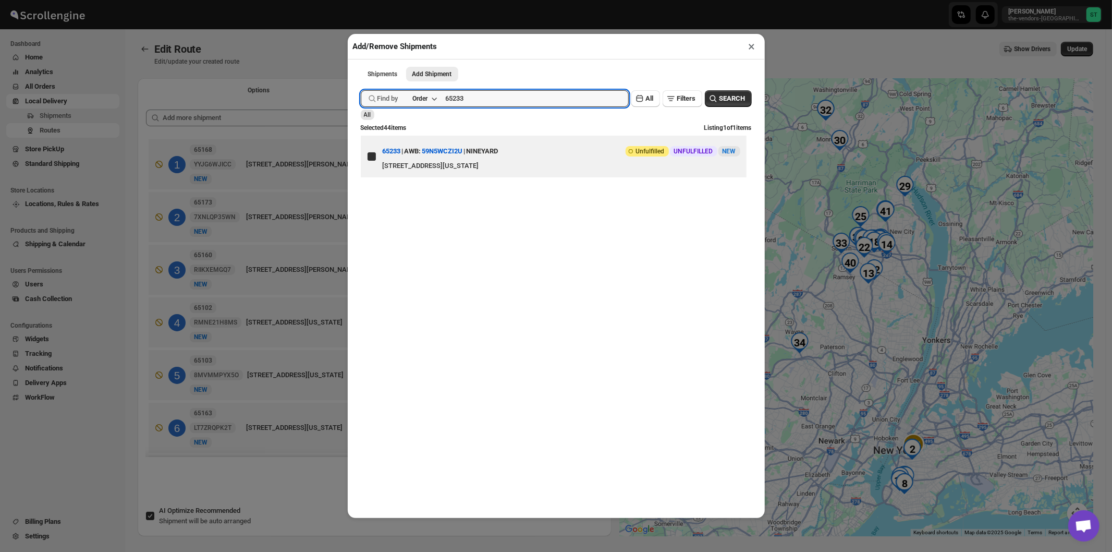
checkbox input "true"
click at [499, 98] on input "65233" at bounding box center [528, 98] width 164 height 17
click at [361, 0] on button "Submit" at bounding box center [376, 5] width 30 height 11
click at [495, 101] on input "65233" at bounding box center [528, 98] width 164 height 17
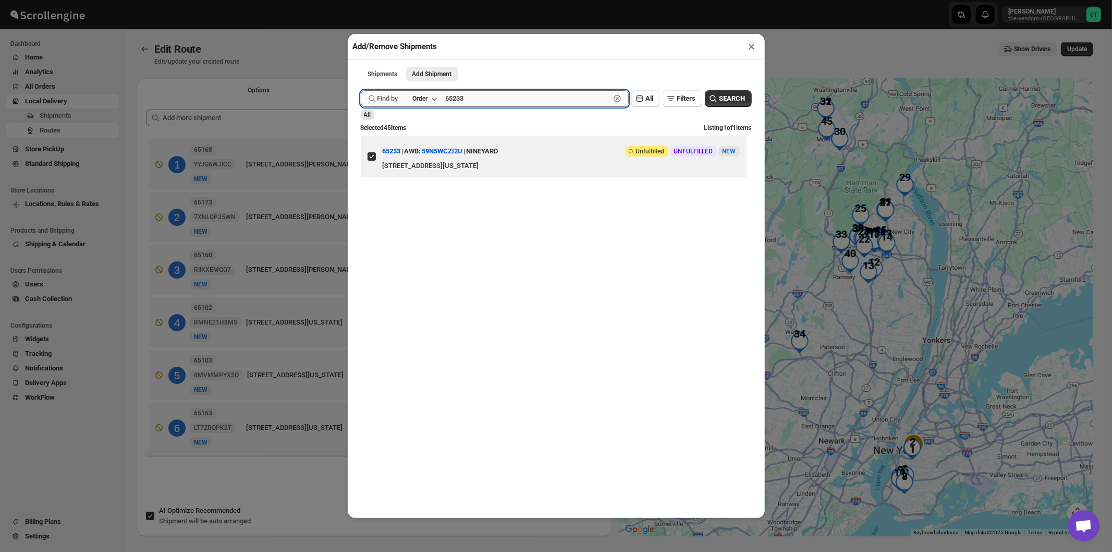
click at [495, 99] on input "65233" at bounding box center [528, 98] width 164 height 17
paste input "22"
type input "65222"
click at [361, 0] on button "Submit" at bounding box center [376, 5] width 30 height 11
click at [369, 159] on input "View details for 68d0bf0ee732906b3e7781fa" at bounding box center [372, 156] width 8 height 8
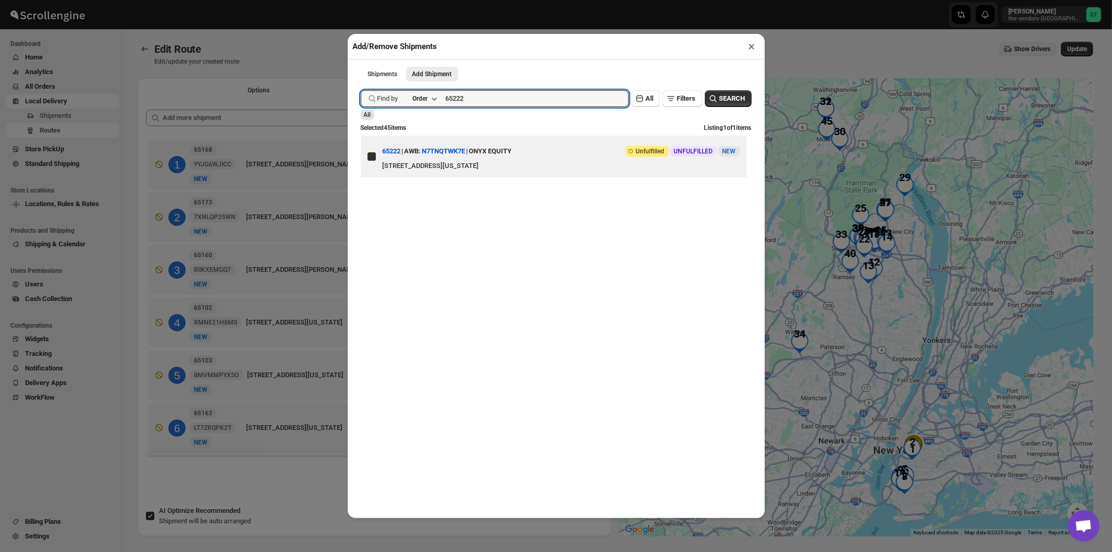
checkbox input "true"
click at [483, 101] on input "65222" at bounding box center [528, 98] width 164 height 17
paste input "8"
type input "65228"
click at [361, 0] on button "Submit" at bounding box center [376, 5] width 30 height 11
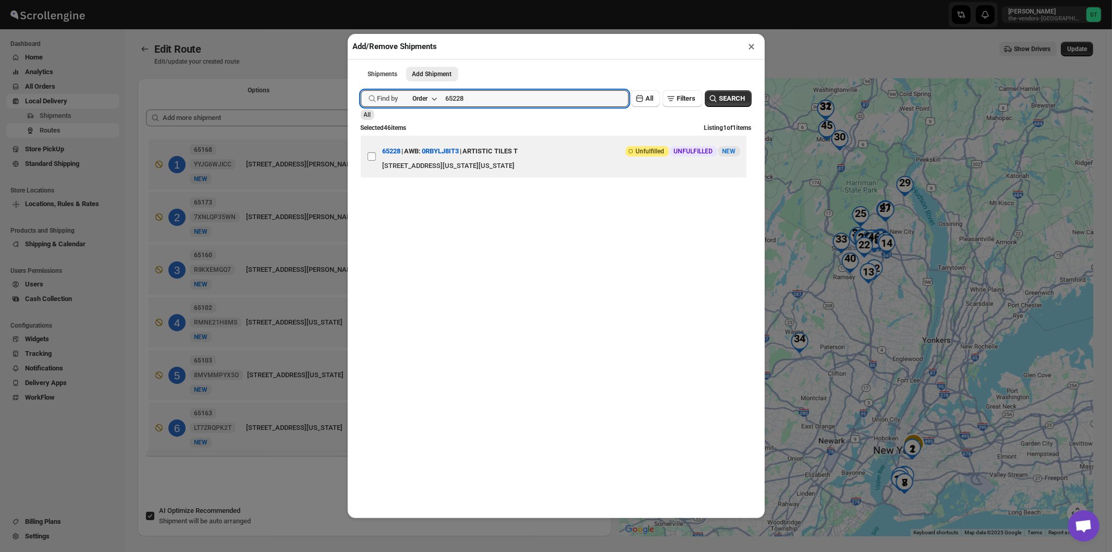
click at [371, 157] on input "View details for 68d0c05be732906b3e778219" at bounding box center [372, 156] width 8 height 8
checkbox input "true"
click at [498, 98] on input "65228" at bounding box center [528, 98] width 164 height 17
paste input "0"
type input "65220"
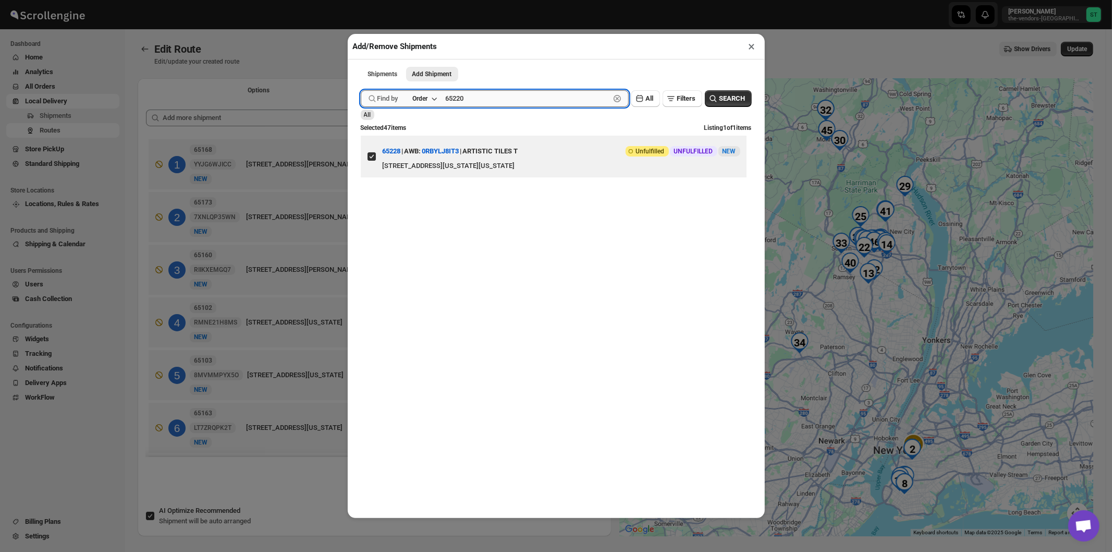
click at [361, 0] on button "Submit" at bounding box center [376, 5] width 30 height 11
click at [372, 159] on input "View details for 68d0beb9e732906b3e7781f2" at bounding box center [372, 156] width 8 height 8
checkbox input "true"
click at [485, 98] on input "65220" at bounding box center [528, 98] width 164 height 17
paste input "1"
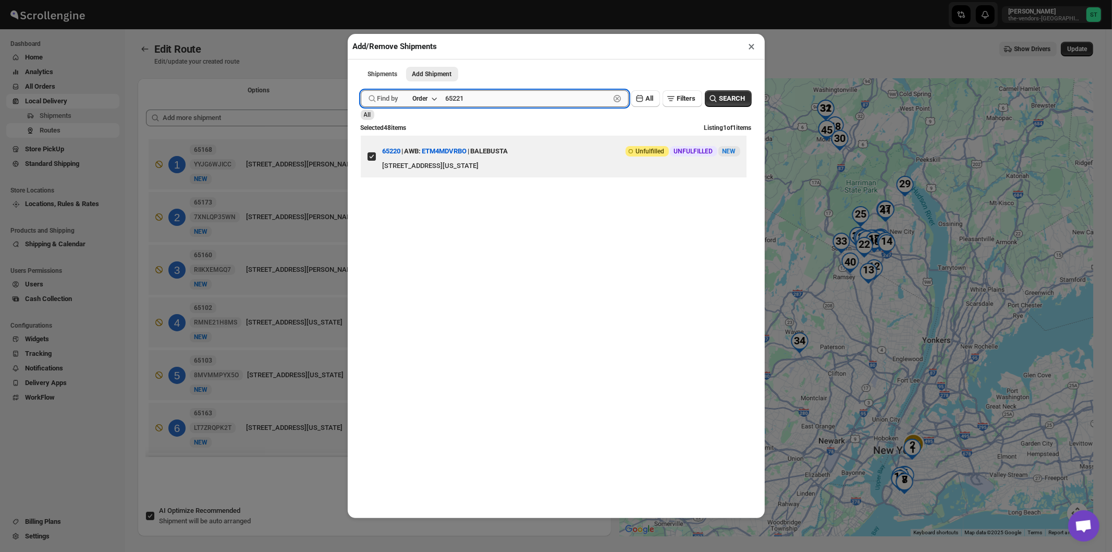
type input "65221"
click at [361, 0] on button "Submit" at bounding box center [376, 5] width 30 height 11
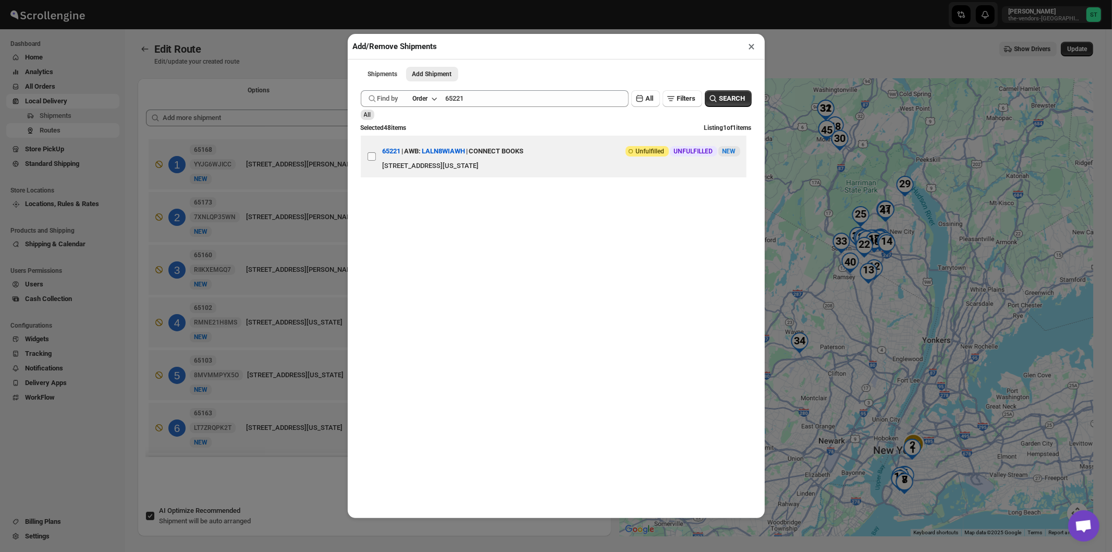
click at [371, 160] on input "View details for 68d0bed3e732906b3e7781f5" at bounding box center [372, 156] width 8 height 8
checkbox input "true"
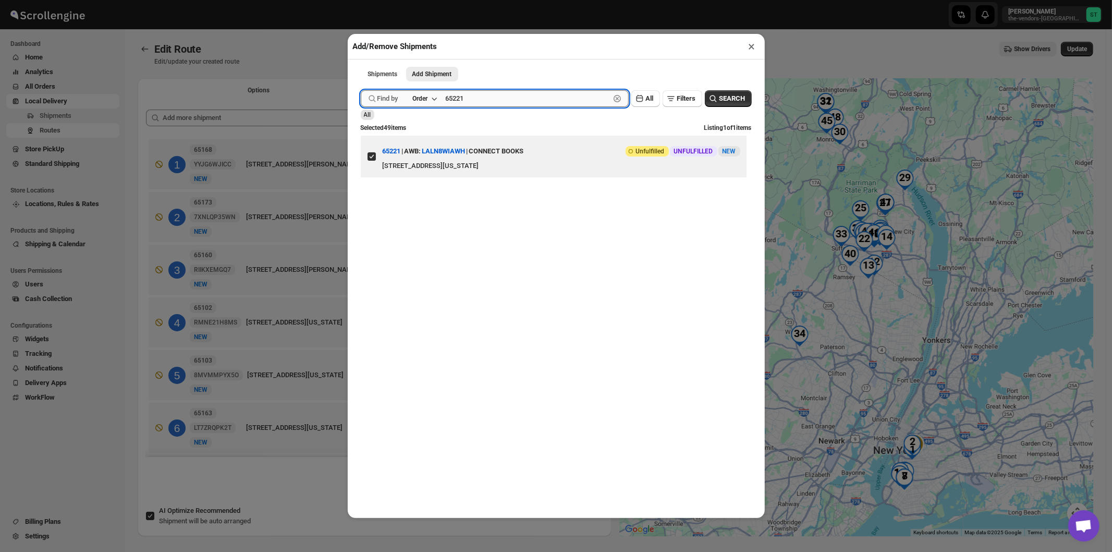
click at [530, 98] on input "65221" at bounding box center [528, 98] width 164 height 17
paste input "3"
type input "65231"
click at [361, 0] on button "Submit" at bounding box center [376, 5] width 30 height 11
click at [372, 157] on input "View details for 68d0c0cde732906b3e77821d" at bounding box center [372, 156] width 8 height 8
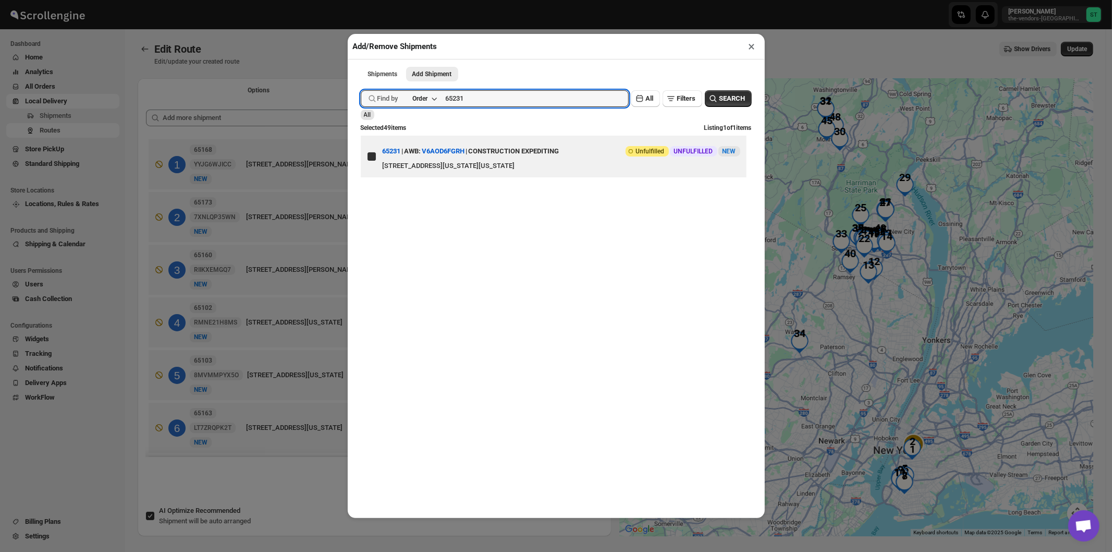
checkbox input "true"
click at [495, 99] on input "65231" at bounding box center [528, 98] width 164 height 17
paste input "23"
type input "65223"
click at [361, 0] on button "Submit" at bounding box center [376, 5] width 30 height 11
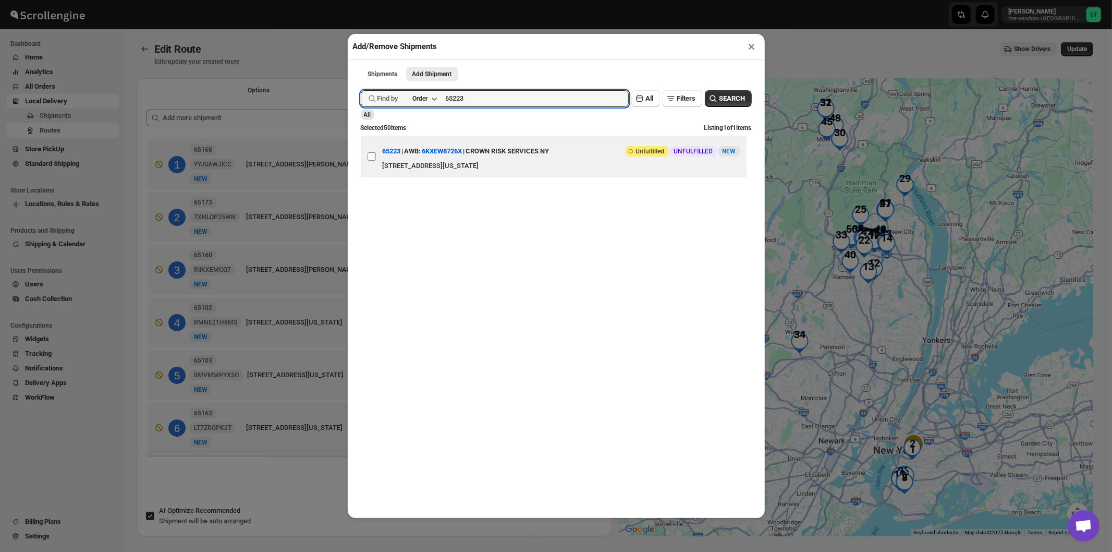
click at [371, 160] on input "View details for 68d0bf2ce732906b3e778200" at bounding box center [372, 156] width 8 height 8
checkbox input "true"
click at [518, 94] on input "65223" at bounding box center [528, 98] width 164 height 17
paste input "18"
type input "65218"
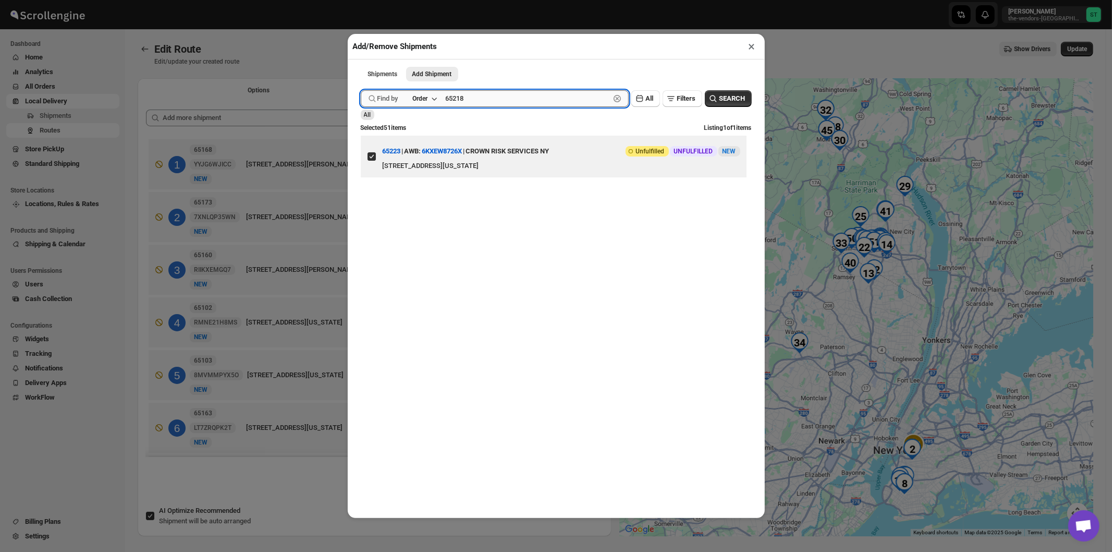
click at [361, 0] on button "Submit" at bounding box center [376, 5] width 30 height 11
click at [370, 157] on input "View details for 68d0be27e732906b3e7781ea" at bounding box center [372, 156] width 8 height 8
checkbox input "true"
click at [491, 99] on input "65218" at bounding box center [528, 98] width 164 height 17
paste input "7"
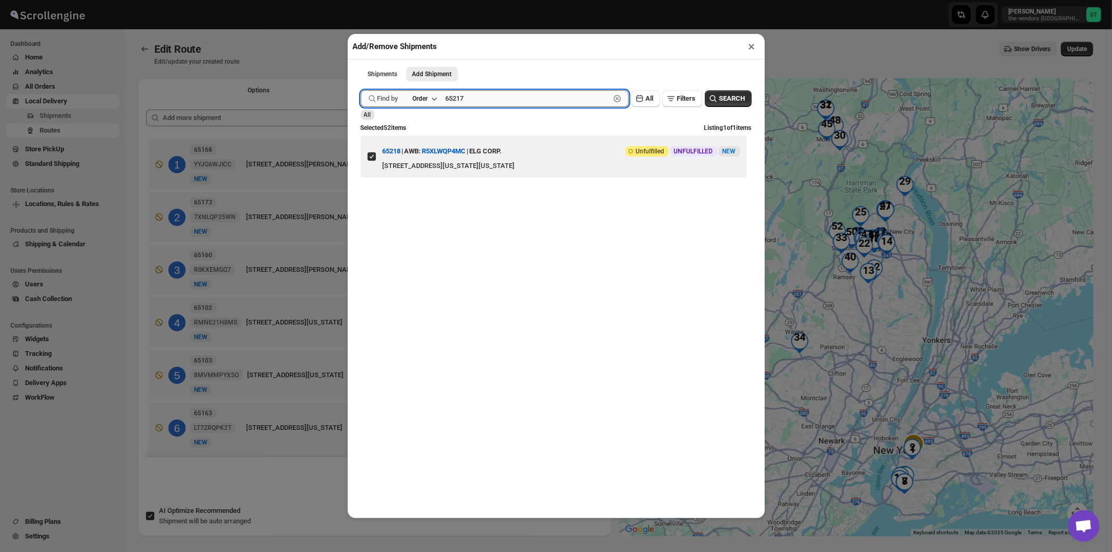
type input "65217"
click at [361, 0] on button "Submit" at bounding box center [376, 5] width 30 height 11
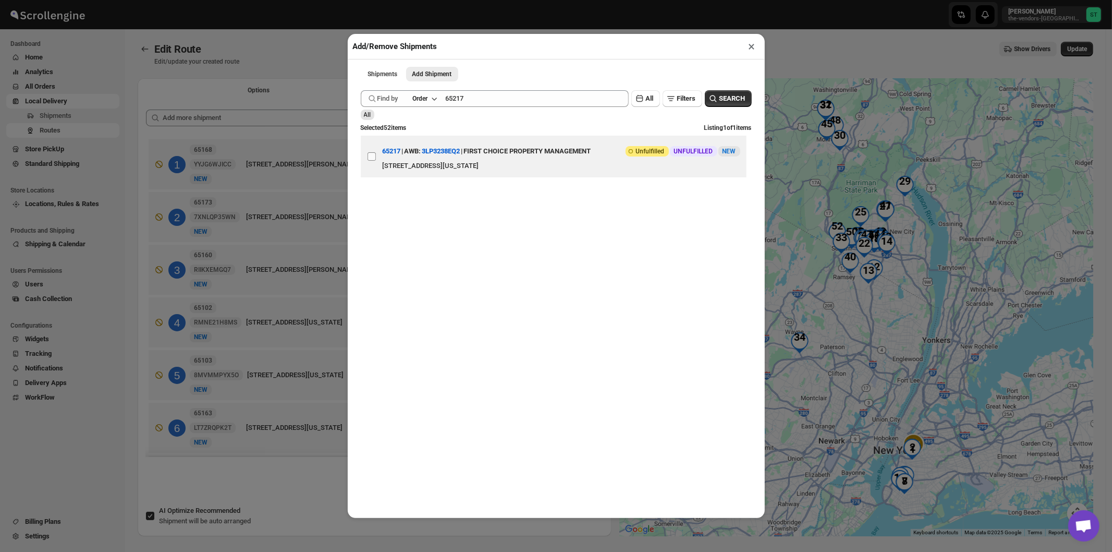
click at [372, 159] on input "View details for 68d0bdf1e732906b3e7781e5" at bounding box center [372, 156] width 8 height 8
checkbox input "true"
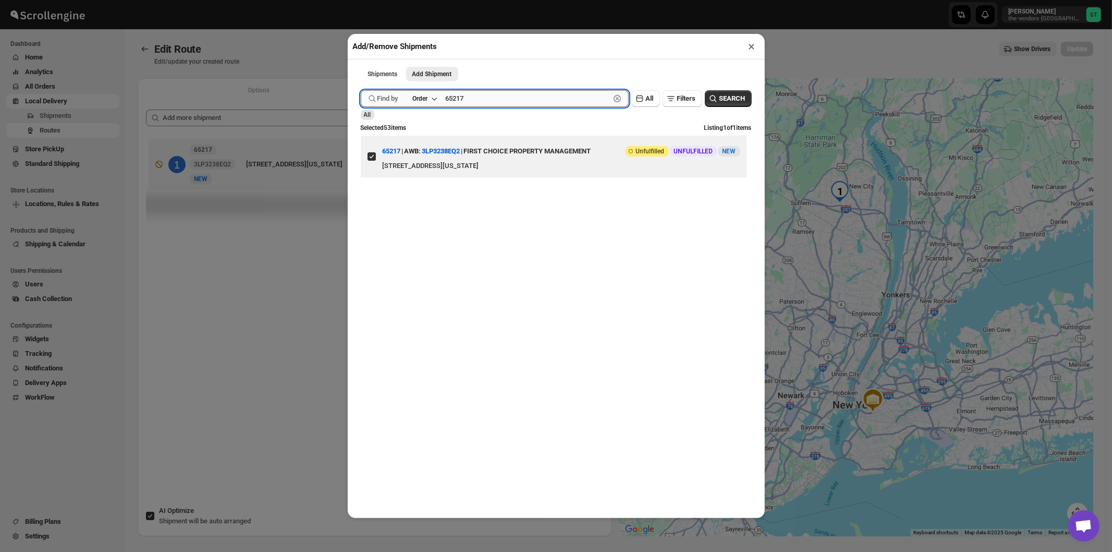
click at [496, 96] on input "65217" at bounding box center [528, 98] width 164 height 17
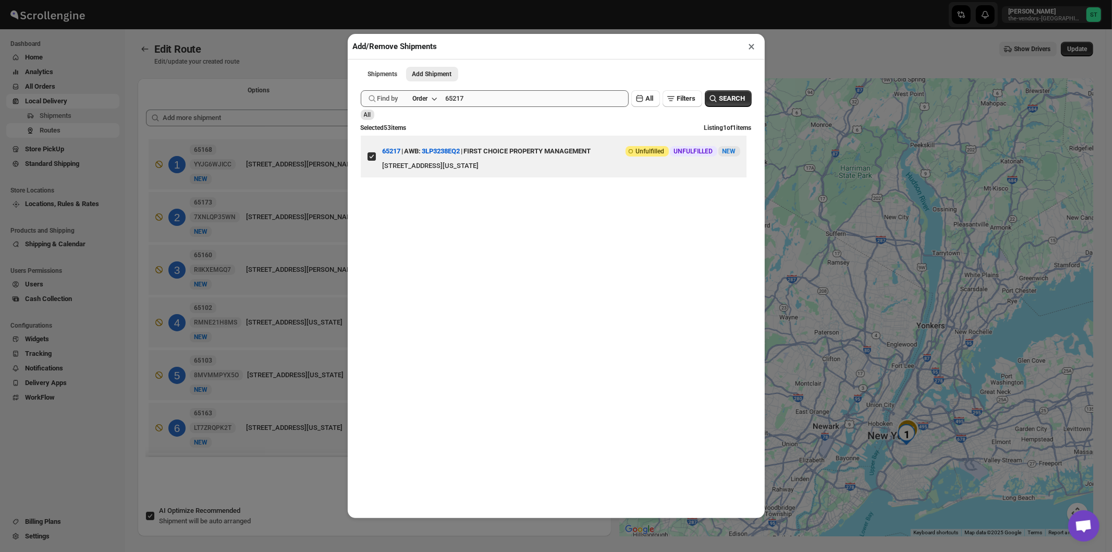
click at [375, 83] on button "Shipments 53" at bounding box center [489, 90] width 229 height 15
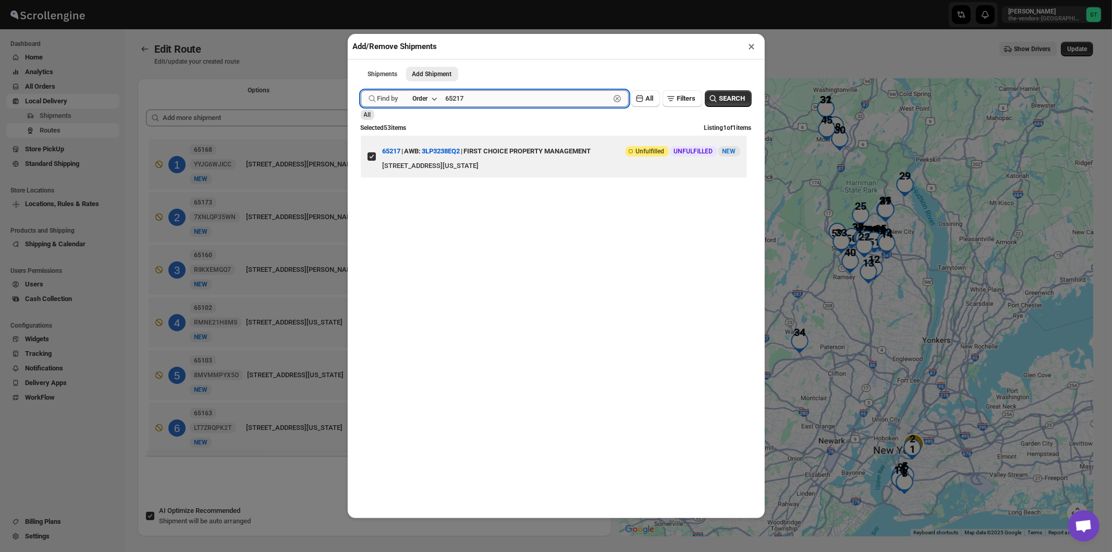
click at [473, 99] on input "65217" at bounding box center [528, 98] width 164 height 17
paste input "41"
type input "65241"
click at [361, 0] on button "Submit" at bounding box center [376, 5] width 30 height 11
click at [371, 159] on input "View details for 68d0c48fe732906b3e778248" at bounding box center [372, 156] width 8 height 8
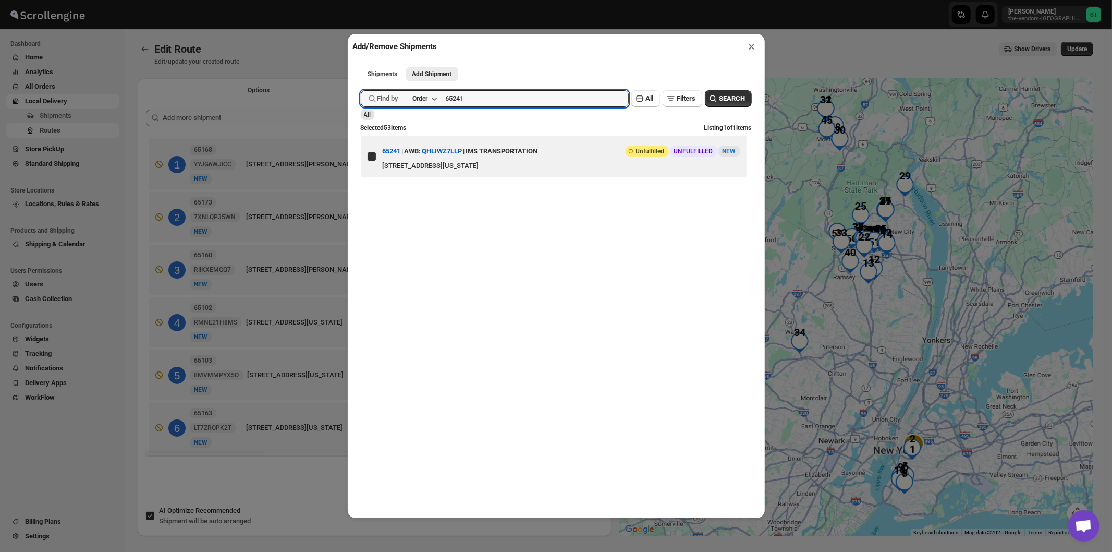
checkbox input "true"
click at [500, 96] on input "65241" at bounding box center [528, 98] width 164 height 17
paste input "37"
type input "65237"
click at [361, 0] on button "Submit" at bounding box center [376, 5] width 30 height 11
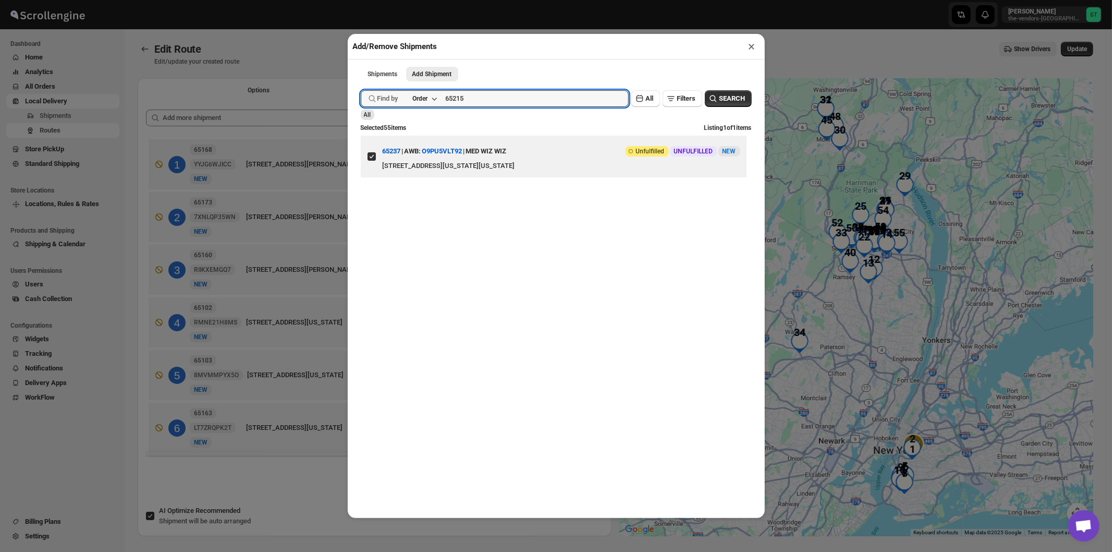
type input "65215"
click at [361, 0] on button "Submit" at bounding box center [376, 5] width 30 height 11
click at [369, 159] on input "View details for 68d0bda9e732906b3e7781df" at bounding box center [372, 156] width 8 height 8
checkbox input "true"
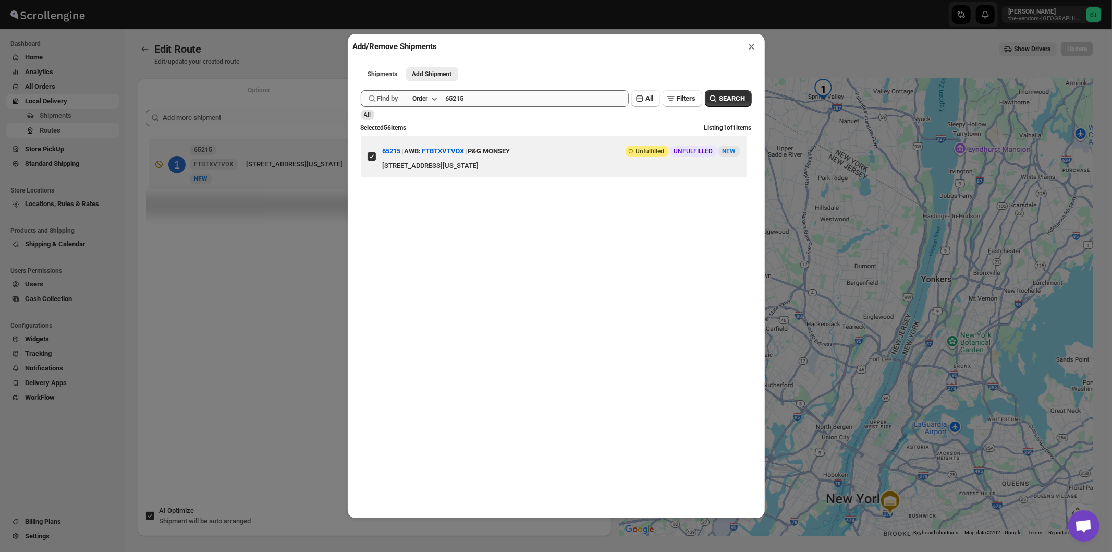
click at [483, 100] on input "65215" at bounding box center [537, 98] width 183 height 17
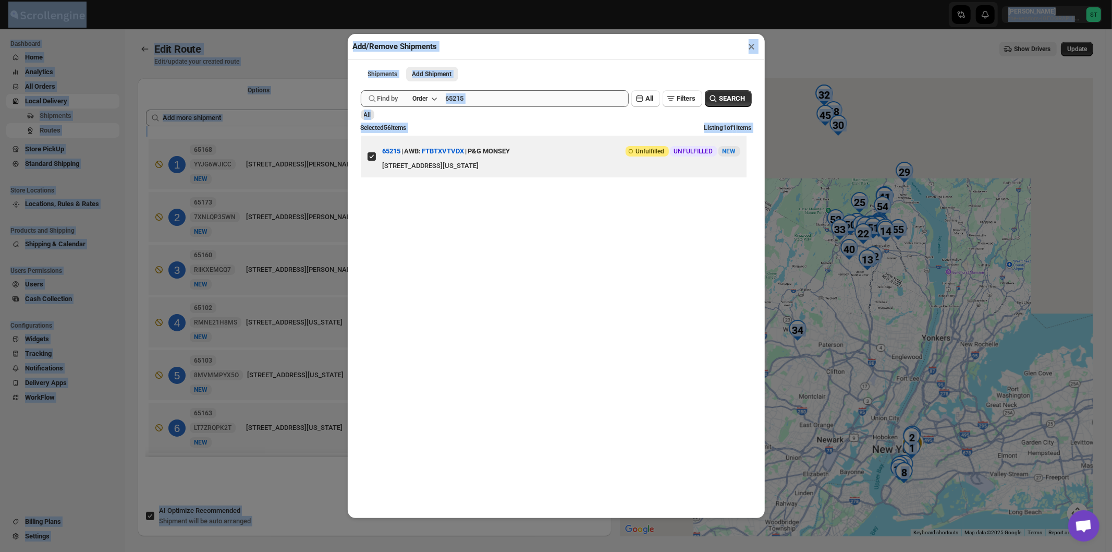
click at [375, 83] on button "Shipments 56" at bounding box center [489, 90] width 229 height 15
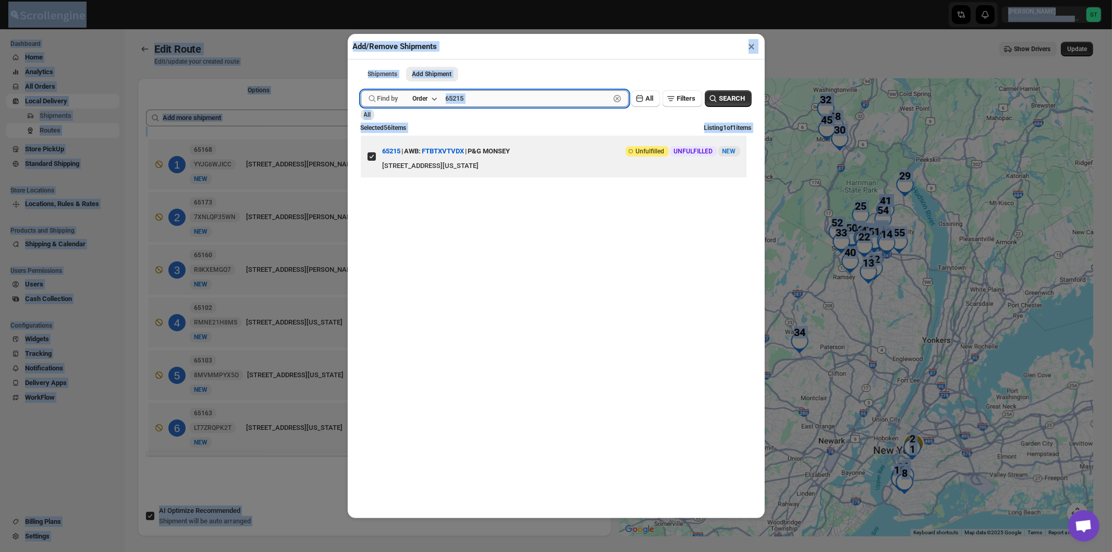
click at [483, 100] on input "65215" at bounding box center [528, 98] width 164 height 17
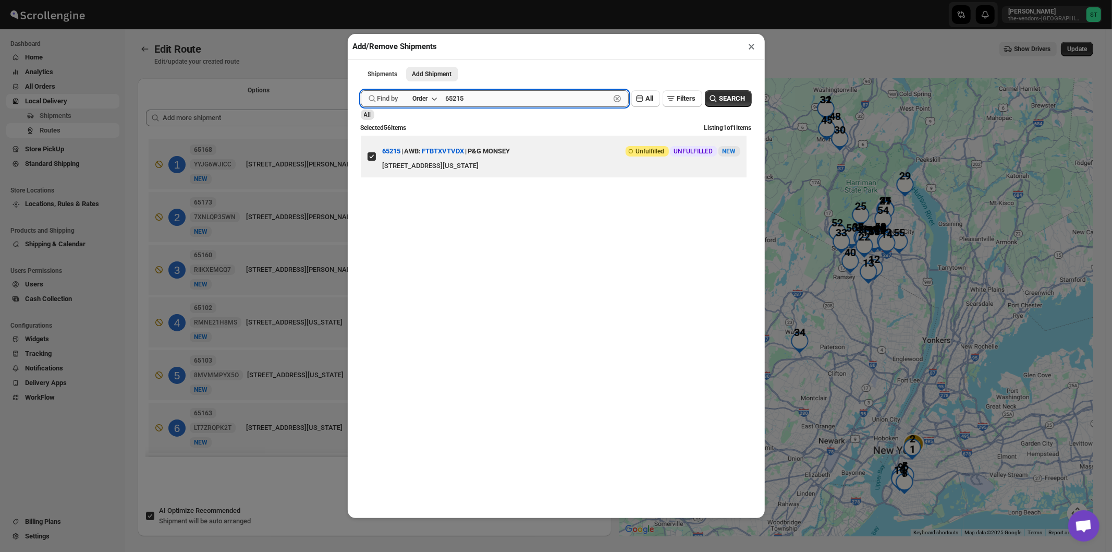
paste input "08"
type input "65208"
click at [361, 0] on button "Submit" at bounding box center [376, 5] width 30 height 11
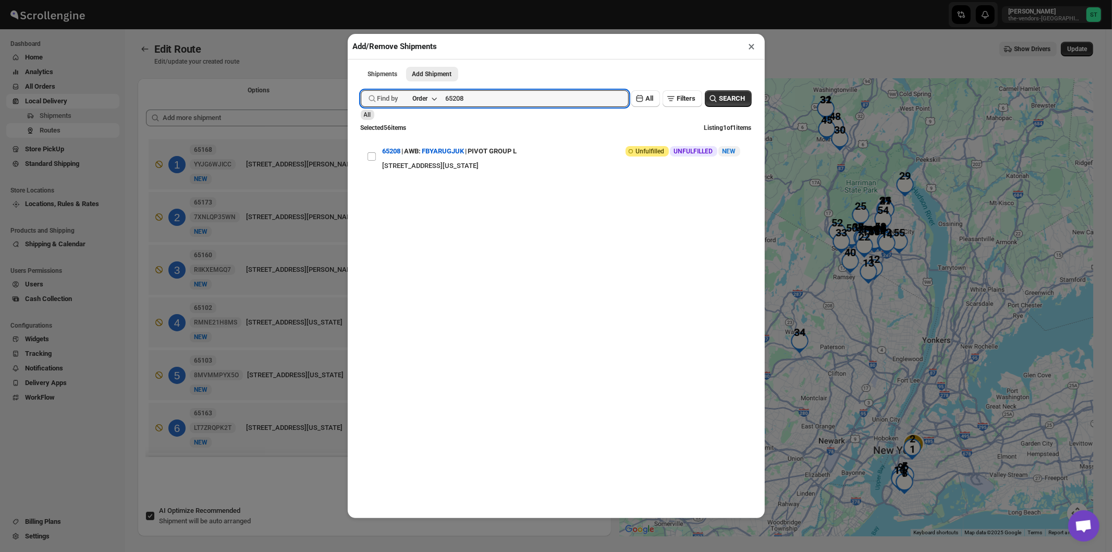
click at [370, 158] on input "View details for 68d0bc2ce732906b3e7781c4" at bounding box center [372, 156] width 8 height 8
checkbox input "true"
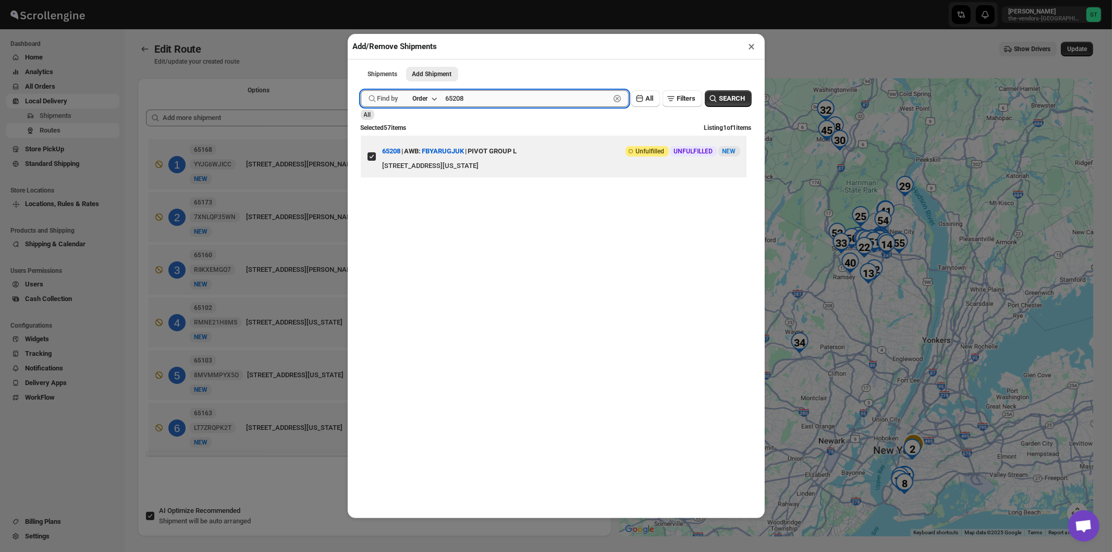
click at [490, 100] on input "65208" at bounding box center [528, 98] width 164 height 17
paste input "192"
type input "65192"
click at [361, 0] on button "Submit" at bounding box center [376, 5] width 30 height 11
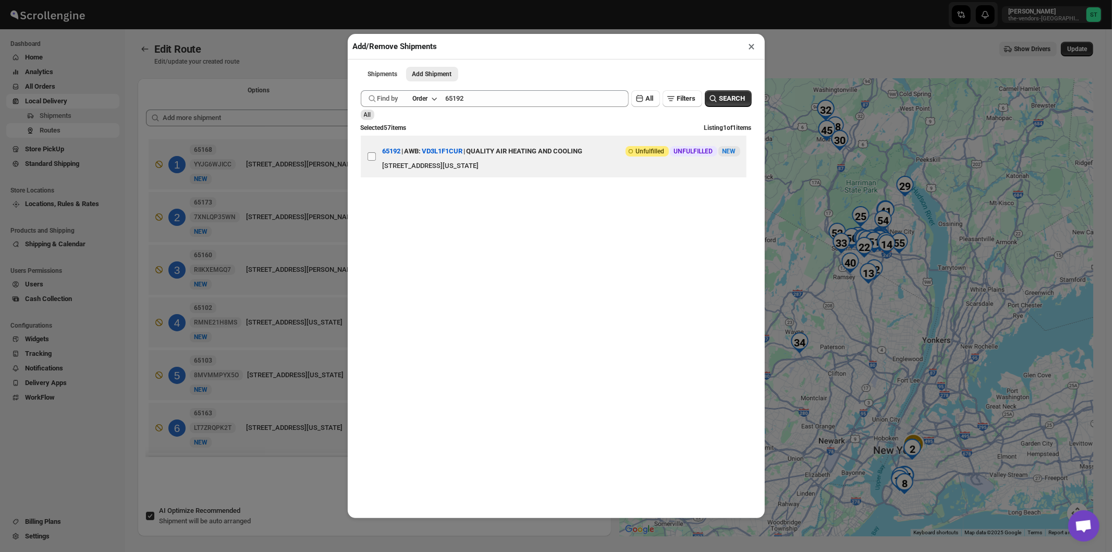
click at [369, 159] on input "View details for 68d07bdfe732906b3e777dba" at bounding box center [372, 156] width 8 height 8
checkbox input "true"
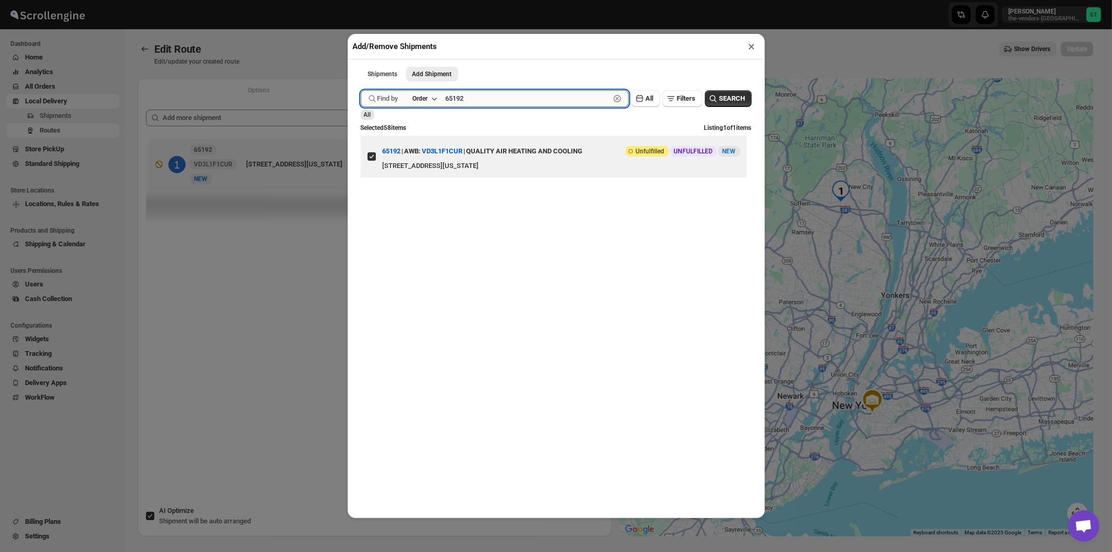
click at [491, 101] on input "65192" at bounding box center [528, 98] width 164 height 17
click at [375, 83] on button "Shipments Loading..." at bounding box center [489, 90] width 229 height 15
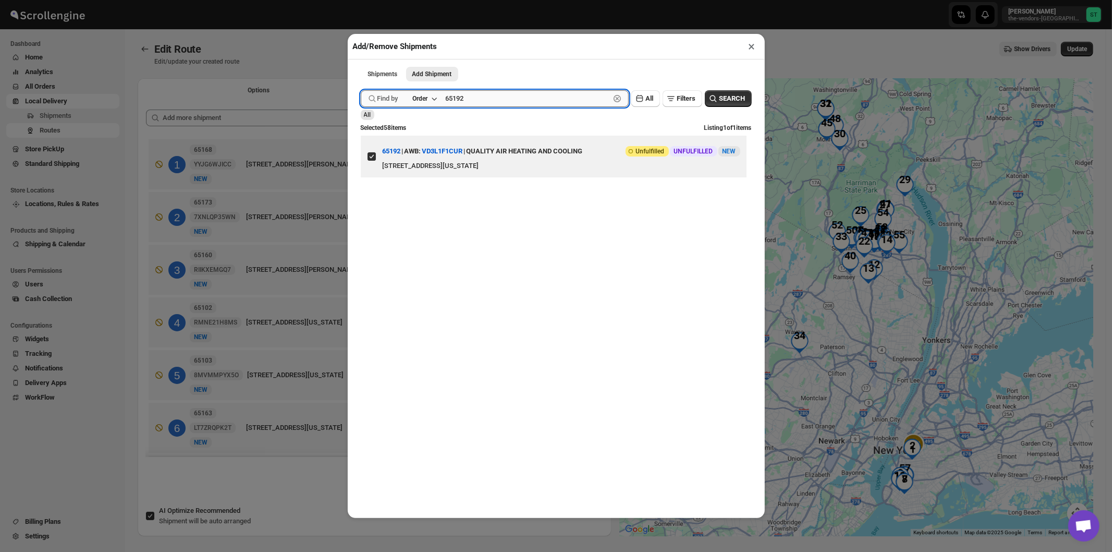
click at [484, 99] on input "65192" at bounding box center [528, 98] width 164 height 17
paste input "206"
type input "65206"
click at [361, 0] on button "Submit" at bounding box center [376, 5] width 30 height 11
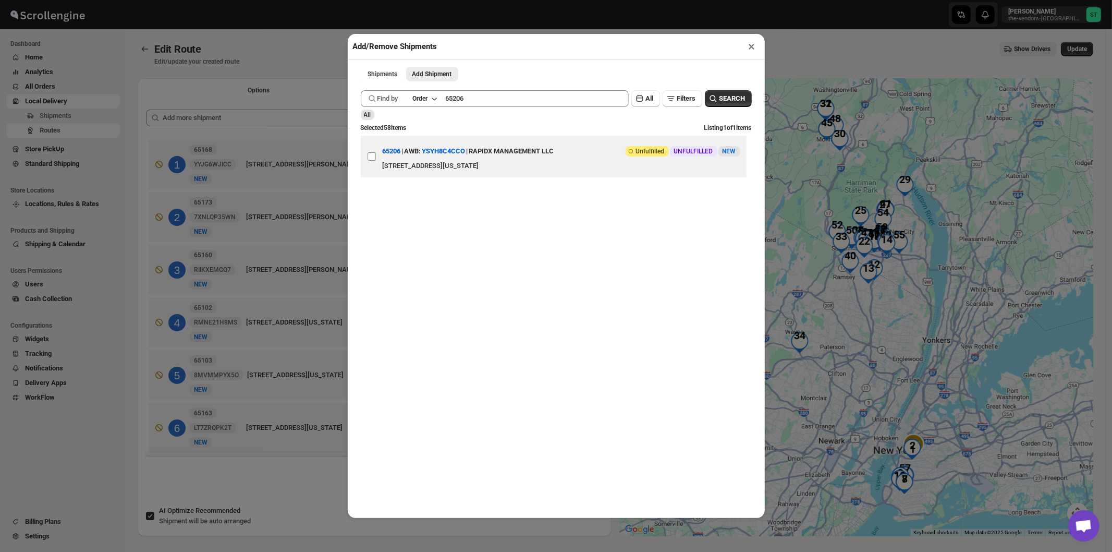
click at [373, 157] on input "View details for 68d0bbd3e732906b3e7781c1" at bounding box center [372, 156] width 8 height 8
checkbox input "true"
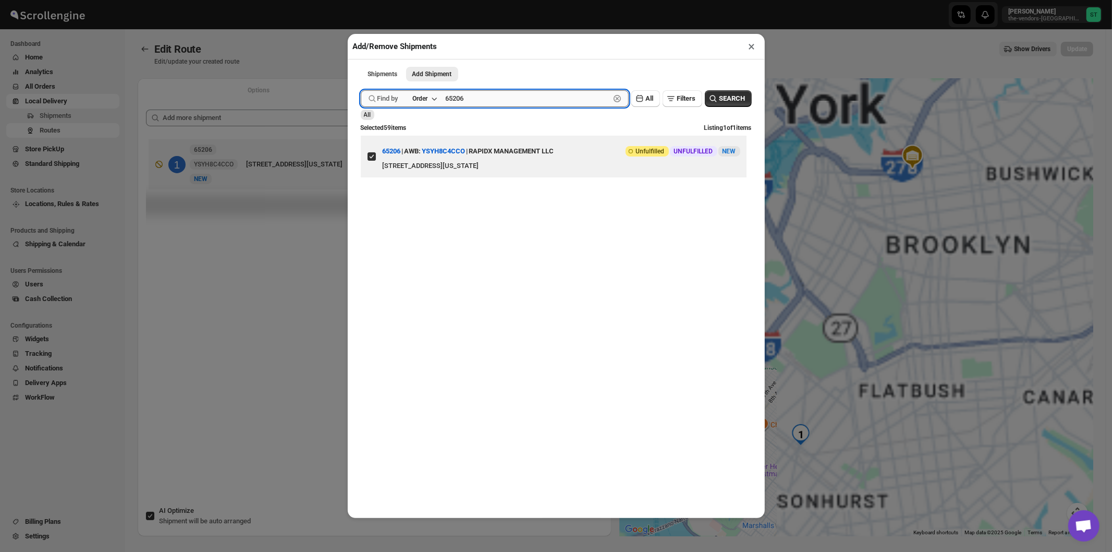
click at [495, 100] on input "65206" at bounding box center [528, 98] width 164 height 17
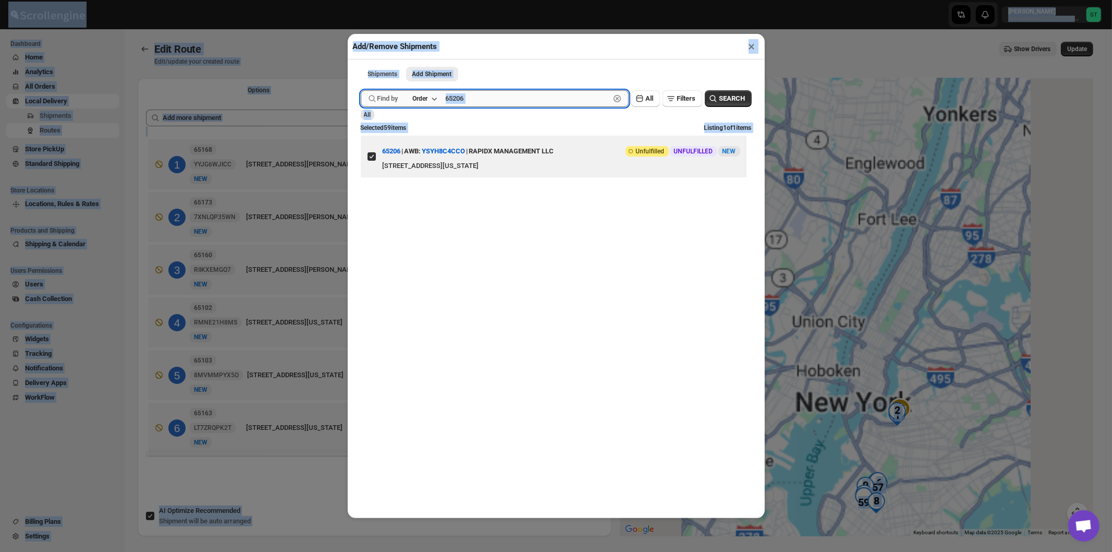
click at [495, 100] on input "65206" at bounding box center [528, 98] width 164 height 17
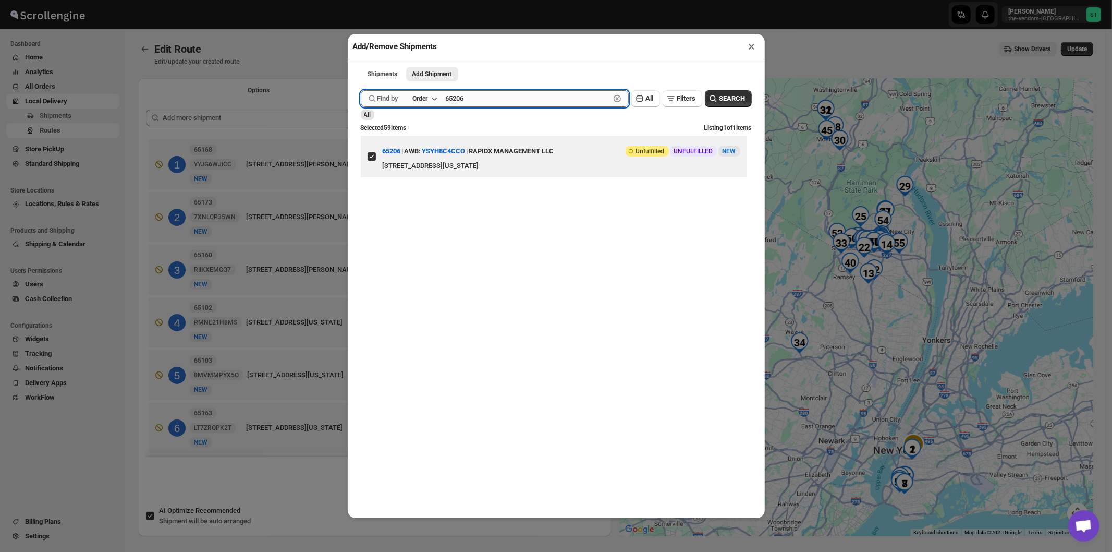
paste input "5"
type input "65205"
click at [361, 0] on button "Submit" at bounding box center [376, 5] width 30 height 11
click at [372, 159] on input "View details for 68d0bb73e732906b3e7781ba" at bounding box center [372, 156] width 8 height 8
checkbox input "true"
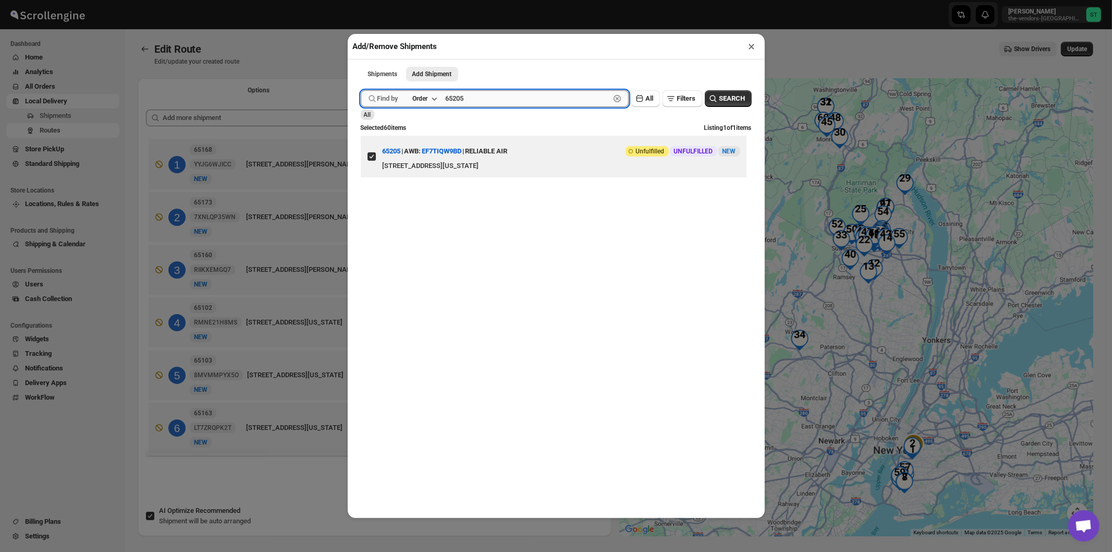
click at [489, 99] on input "65205" at bounding box center [528, 98] width 164 height 17
paste input "4"
type input "65204"
click at [361, 0] on button "Submit" at bounding box center [376, 5] width 30 height 11
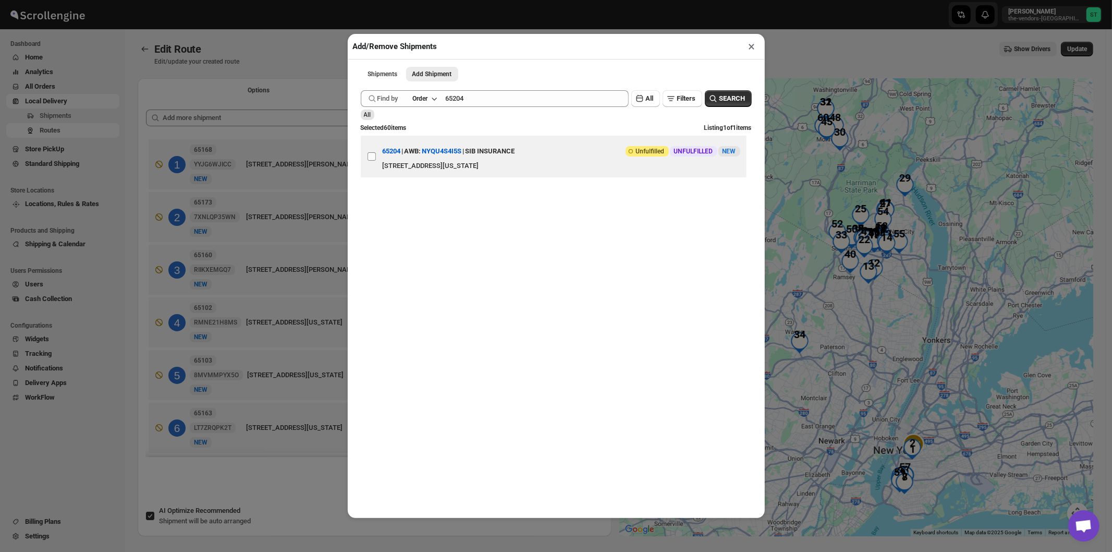
click at [371, 158] on input "View details for 68d0bb4ae732906b3e7781b4" at bounding box center [372, 156] width 8 height 8
checkbox input "true"
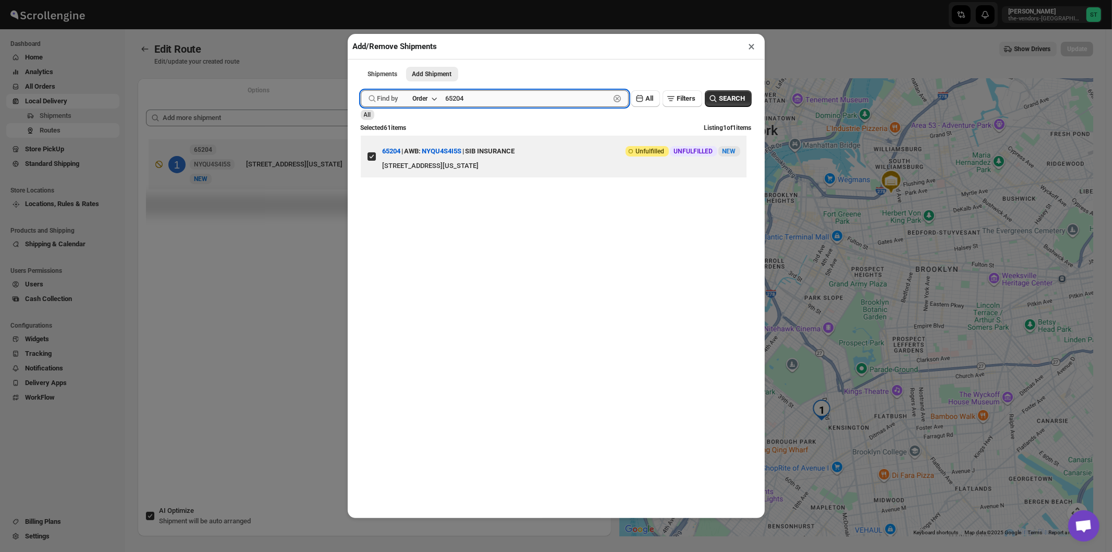
click at [510, 99] on input "65204" at bounding box center [528, 98] width 164 height 17
paste input "30"
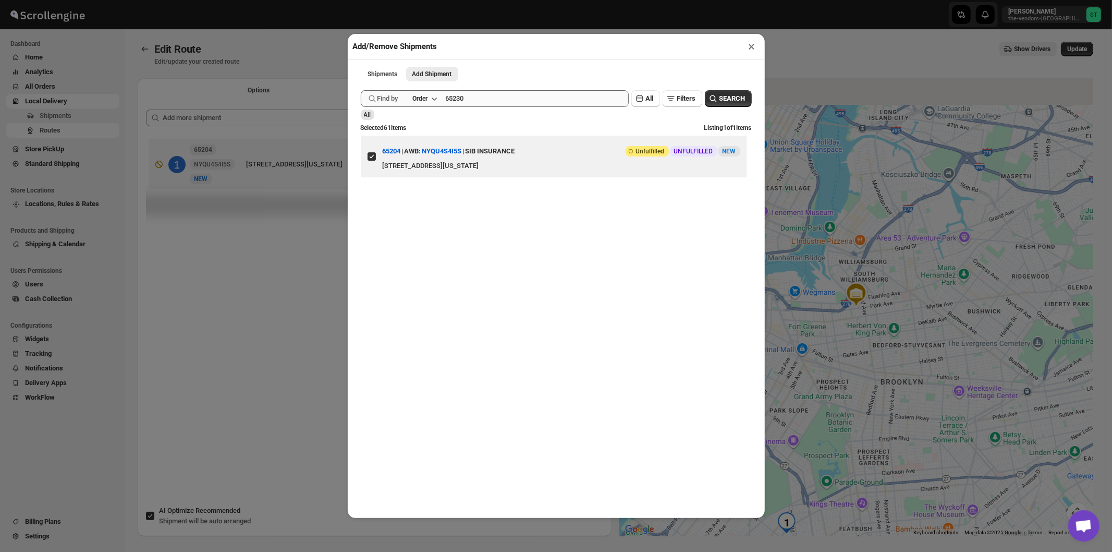
click at [375, 83] on button "Shipments 61" at bounding box center [489, 90] width 229 height 15
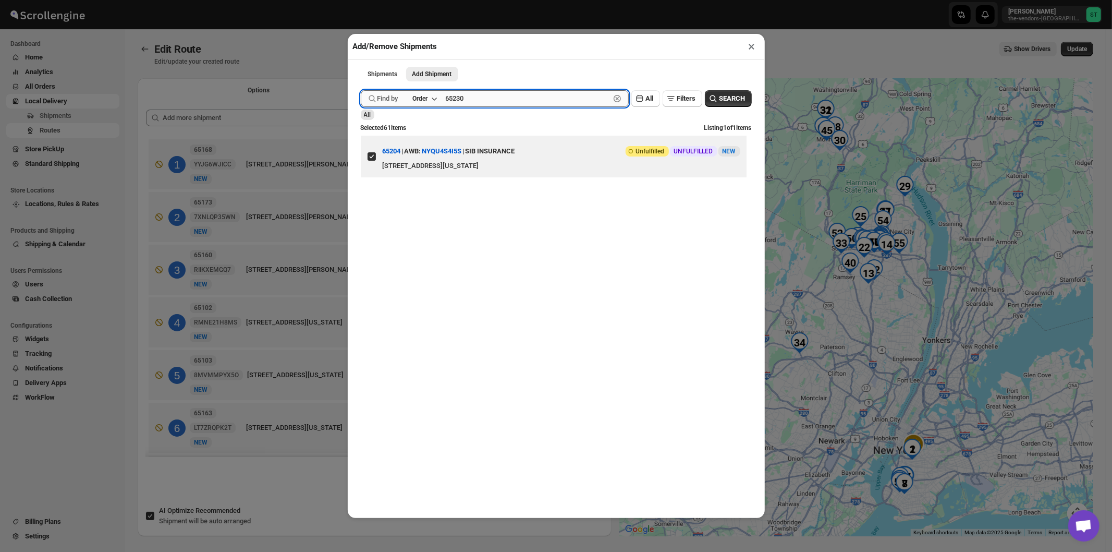
click at [500, 98] on input "65230" at bounding box center [528, 98] width 164 height 17
click at [361, 0] on button "Submit" at bounding box center [376, 5] width 30 height 11
click at [488, 98] on input "65230" at bounding box center [528, 98] width 164 height 17
paste input "24"
type input "65224"
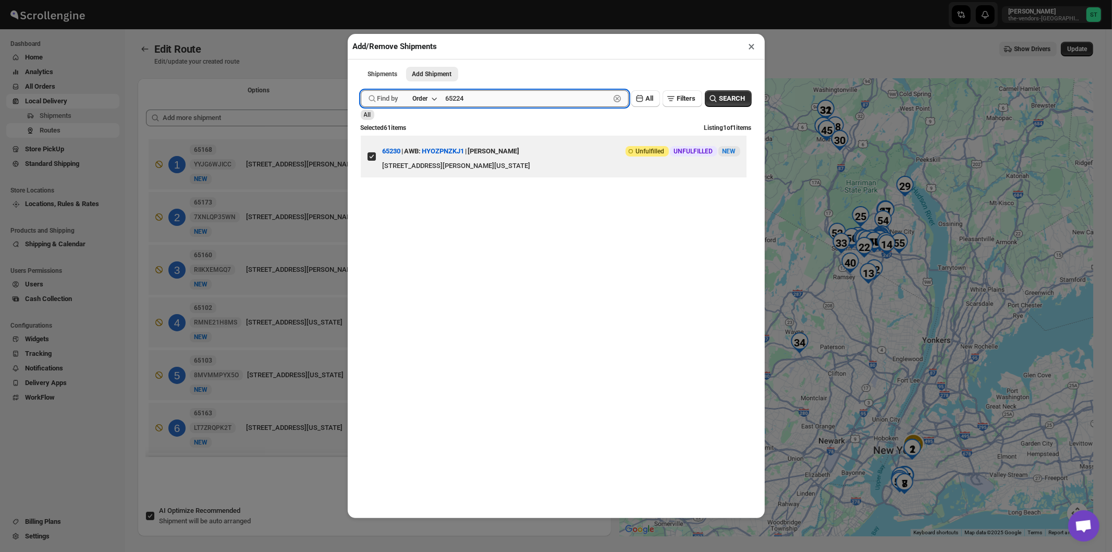
click at [361, 0] on button "Submit" at bounding box center [376, 5] width 30 height 11
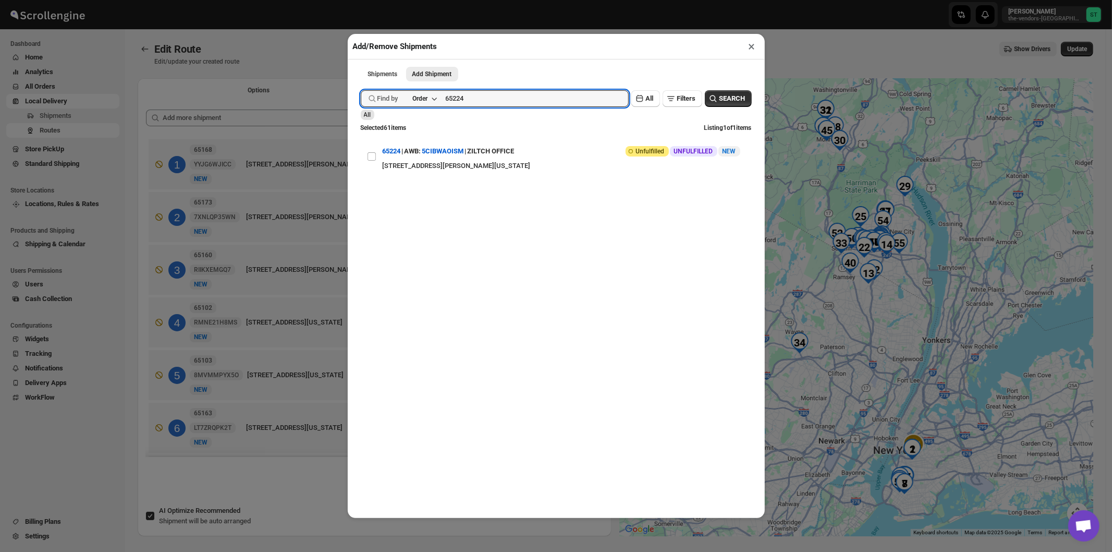
click at [370, 157] on input "View details for 68d0bf4ae732906b3e778201" at bounding box center [372, 156] width 8 height 8
checkbox input "true"
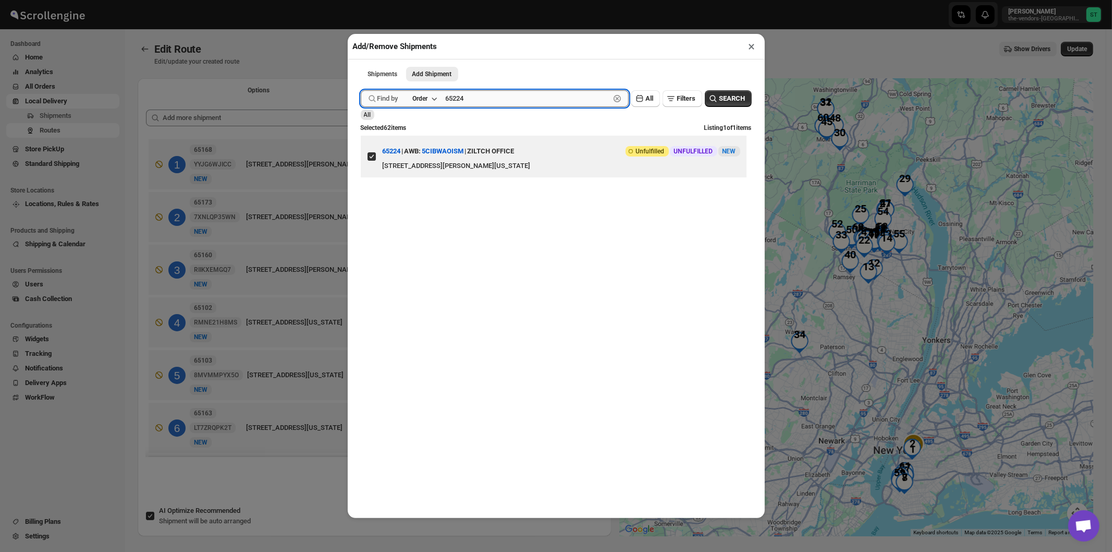
click at [493, 99] on input "65224" at bounding box center [528, 98] width 164 height 17
paste input "30"
click at [361, 0] on button "Submit" at bounding box center [376, 5] width 30 height 11
click at [502, 95] on input "65230" at bounding box center [528, 98] width 164 height 17
paste input "24"
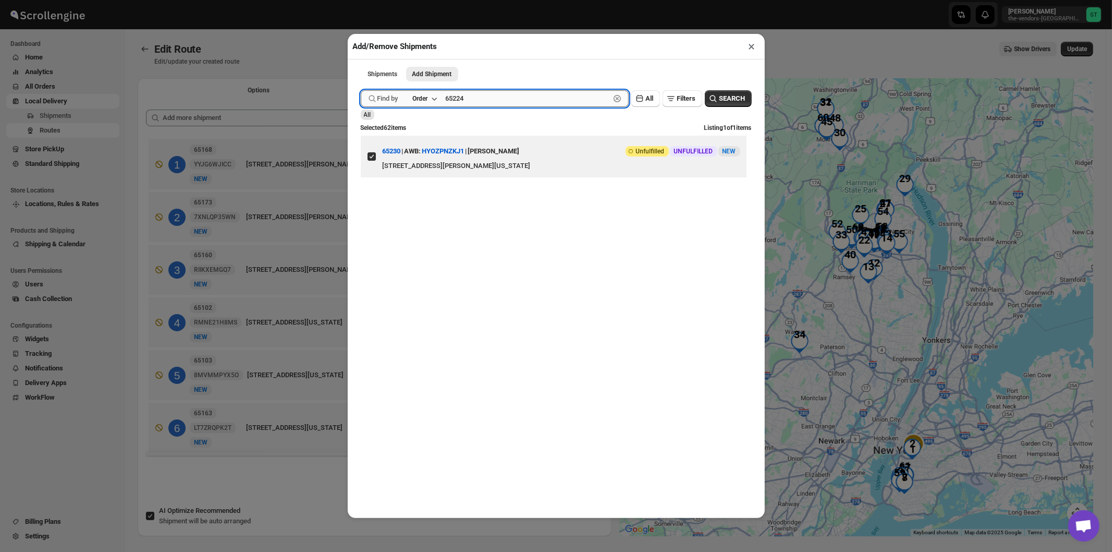
type input "65224"
click at [361, 0] on button "Submit" at bounding box center [376, 5] width 30 height 11
click at [753, 45] on button "×" at bounding box center [752, 46] width 15 height 15
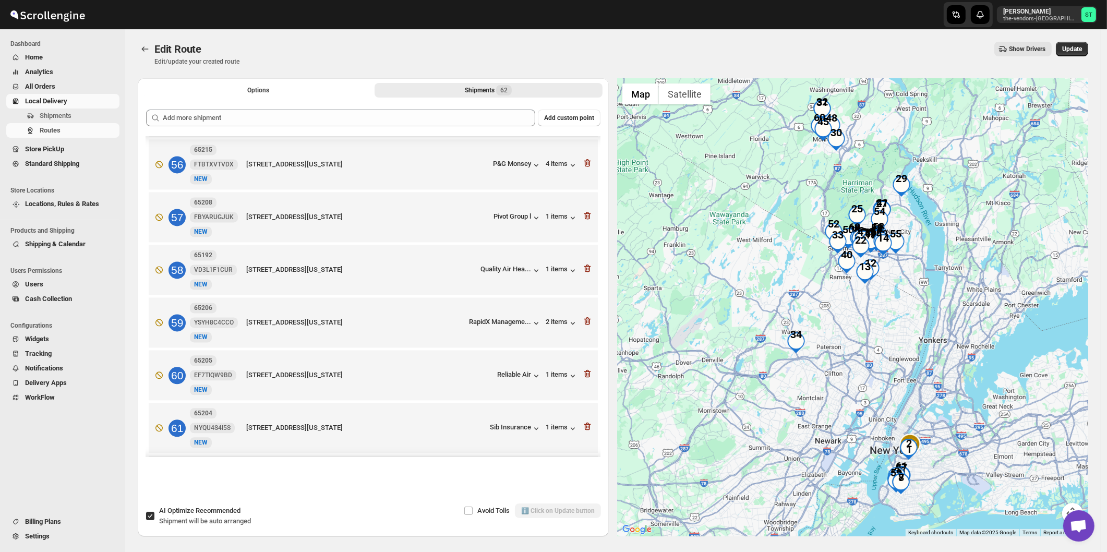
scroll to position [3079, 0]
click at [1077, 50] on span "Update" at bounding box center [1072, 49] width 20 height 8
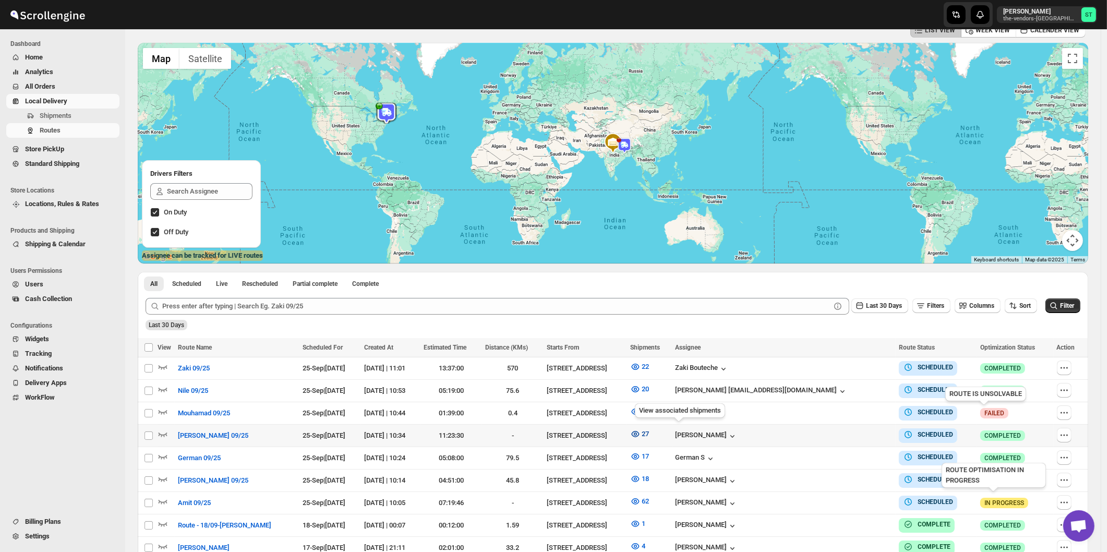
scroll to position [116, 0]
